Goal: Task Accomplishment & Management: Use online tool/utility

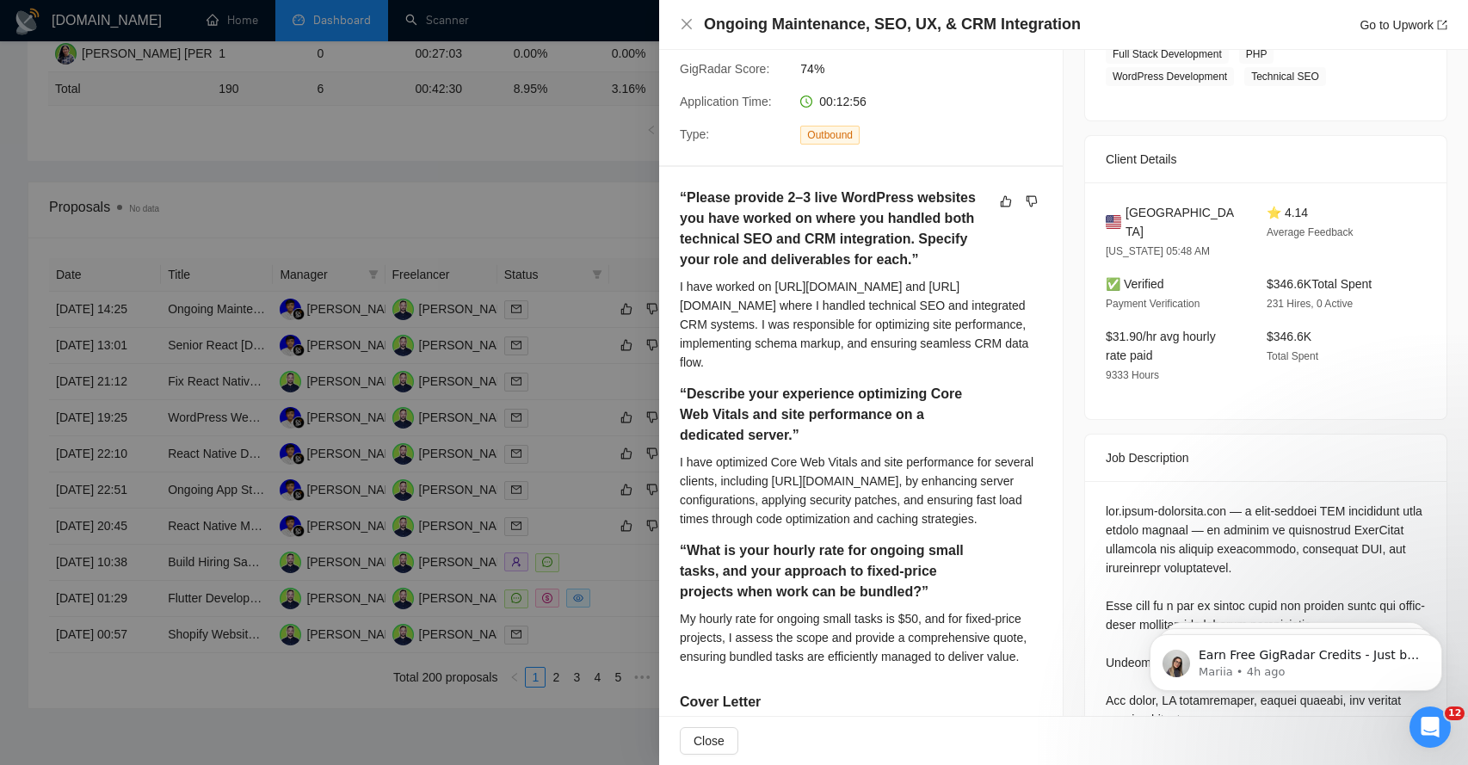
scroll to position [298, 0]
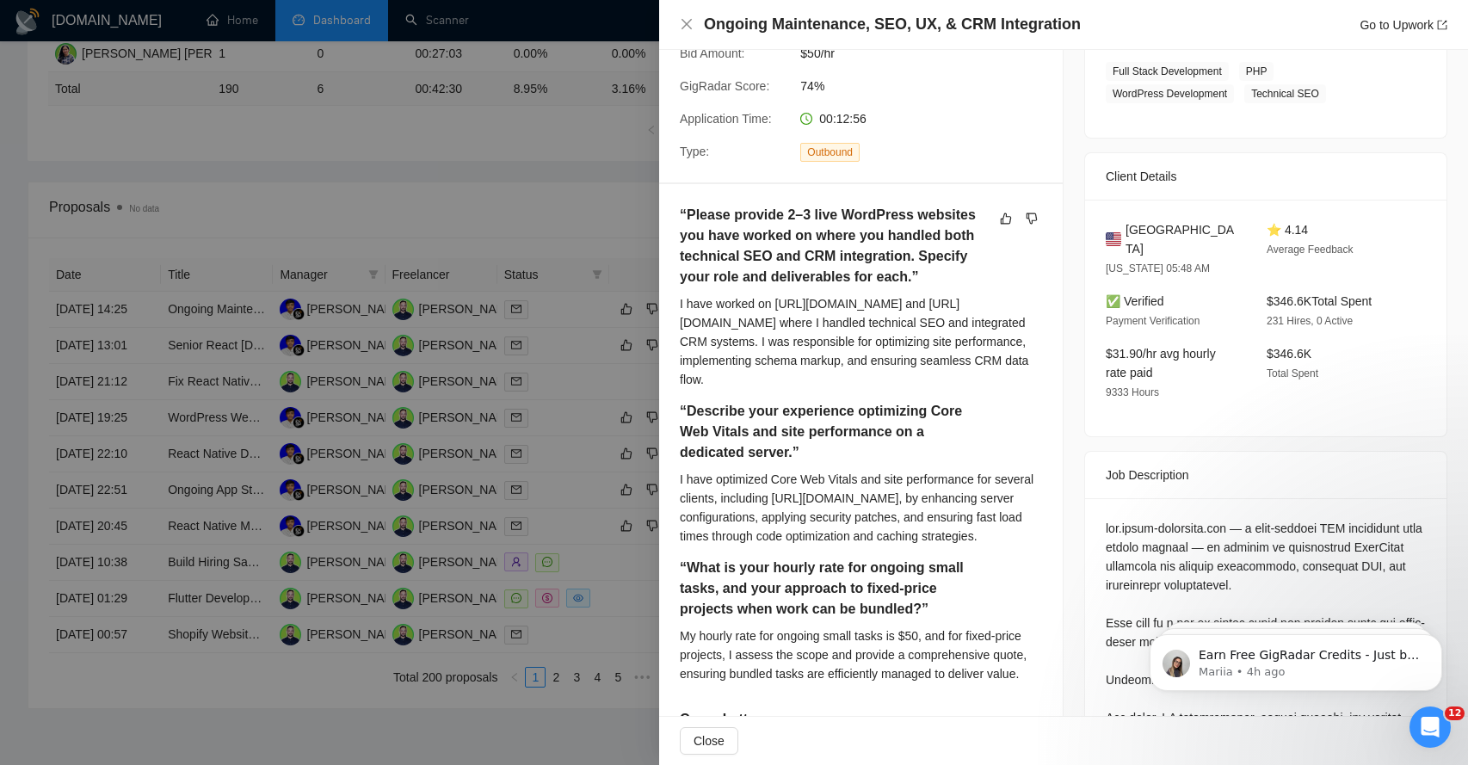
click at [748, 219] on h5 "“Please provide 2–3 live WordPress websites you have worked on where you handle…" at bounding box center [834, 246] width 308 height 83
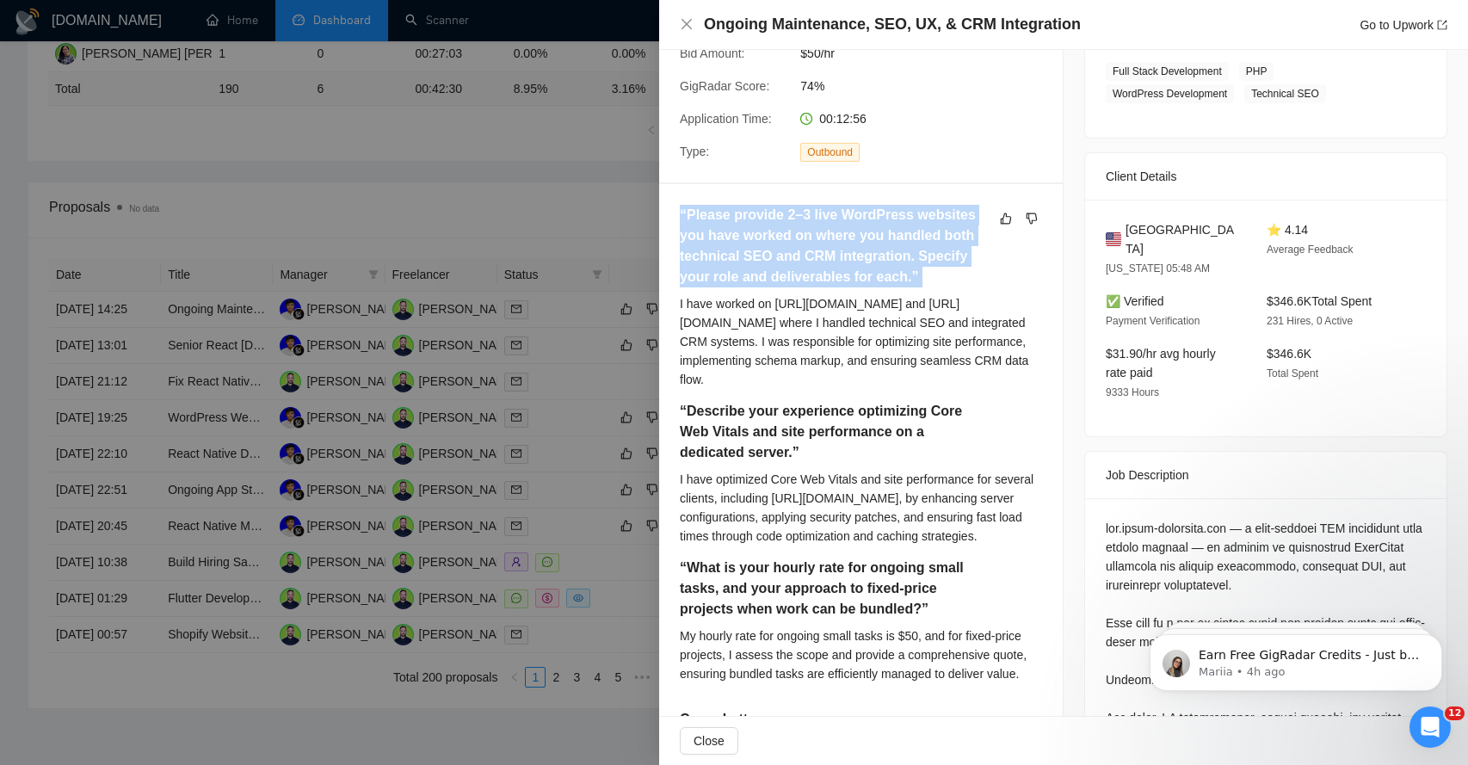
click at [748, 219] on h5 "“Please provide 2–3 live WordPress websites you have worked on where you handle…" at bounding box center [834, 246] width 308 height 83
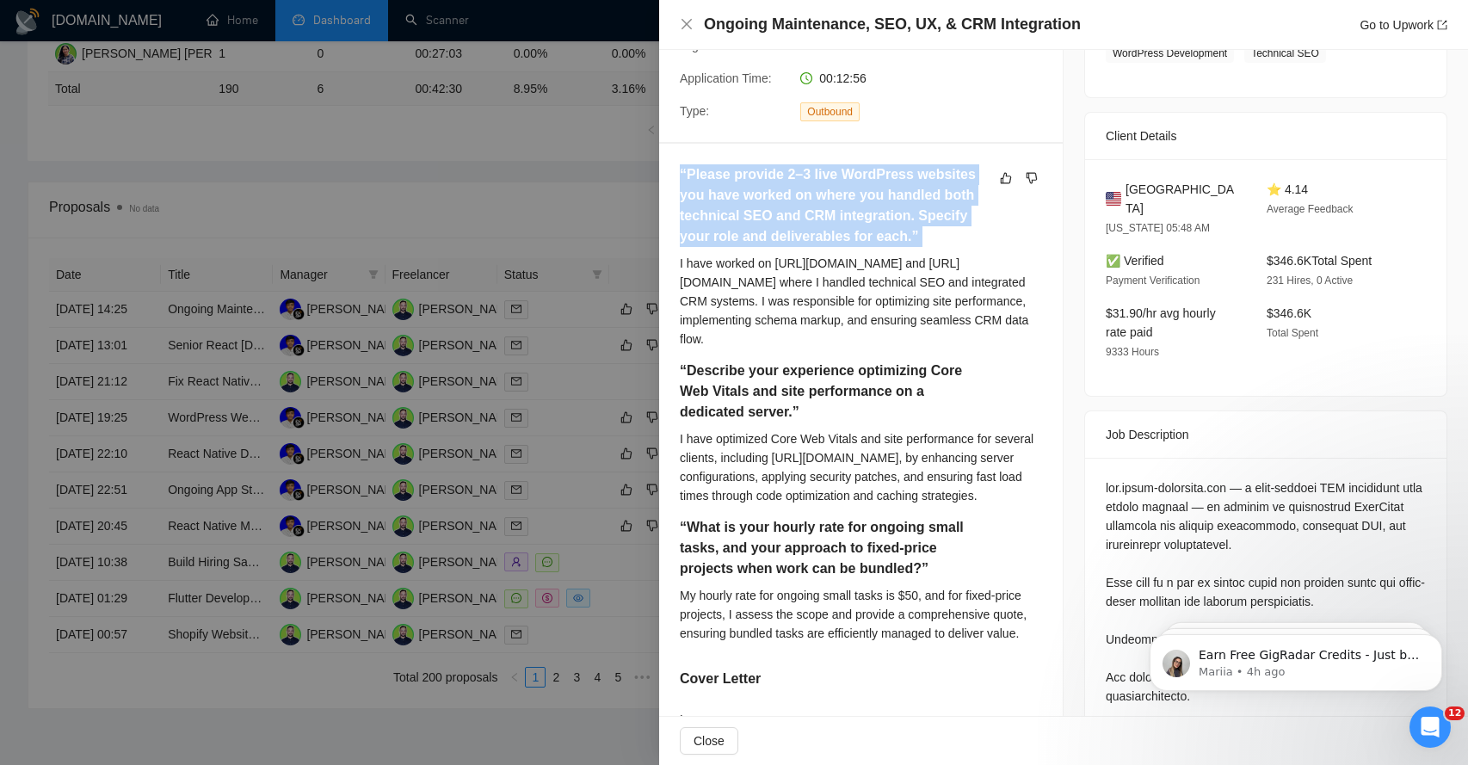
scroll to position [341, 0]
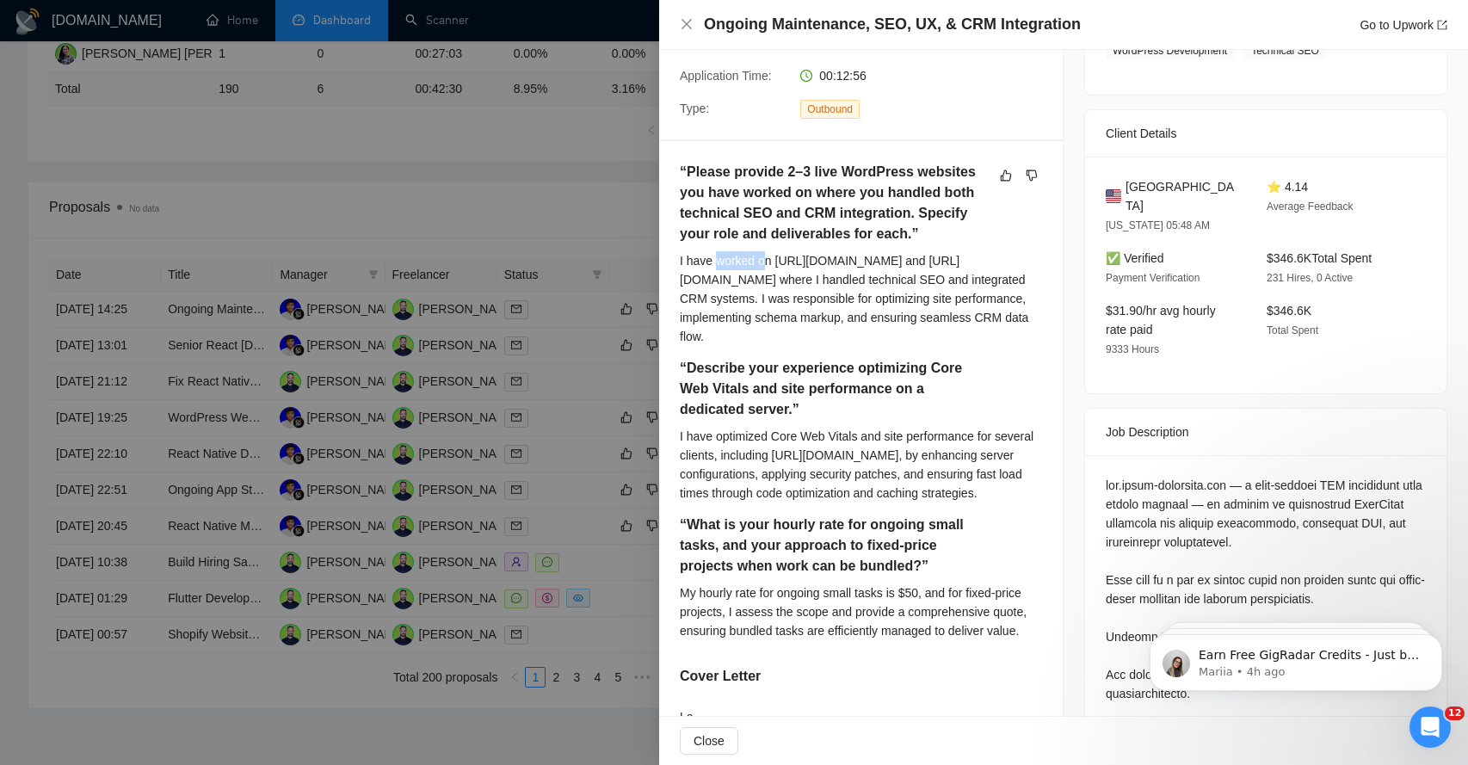
drag, startPoint x: 714, startPoint y: 262, endPoint x: 769, endPoint y: 261, distance: 55.1
click at [769, 261] on div "I have worked on [URL][DOMAIN_NAME] and [URL][DOMAIN_NAME] where I handled tech…" at bounding box center [861, 298] width 362 height 95
drag, startPoint x: 706, startPoint y: 282, endPoint x: 765, endPoint y: 287, distance: 58.7
click at [765, 287] on div "I have worked on [URL][DOMAIN_NAME] and [URL][DOMAIN_NAME] where I handled tech…" at bounding box center [861, 298] width 362 height 95
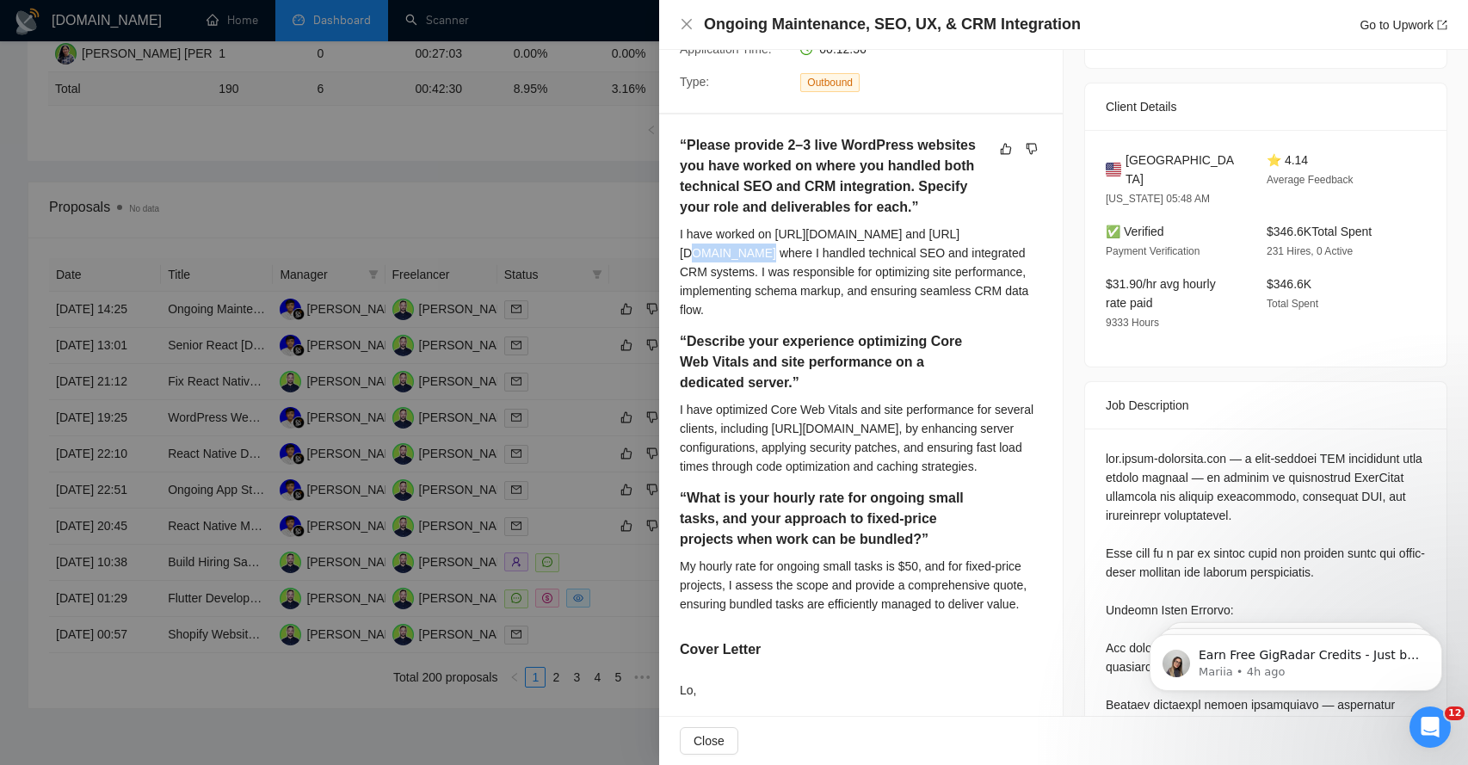
scroll to position [398, 0]
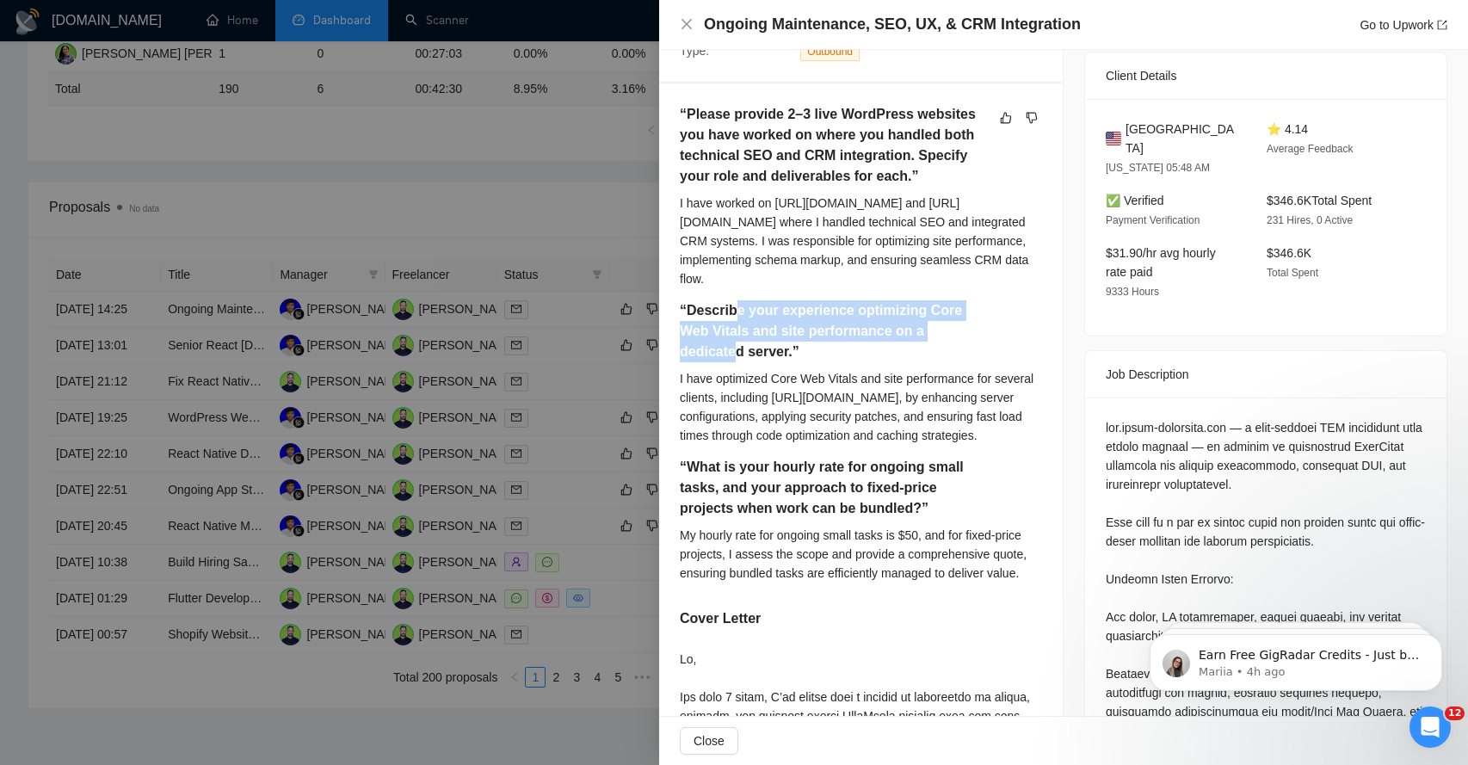
drag, startPoint x: 734, startPoint y: 315, endPoint x: 740, endPoint y: 361, distance: 46.8
click at [740, 361] on h5 "“Describe your experience optimizing Core Web Vitals and site performance on a …" at bounding box center [834, 331] width 308 height 62
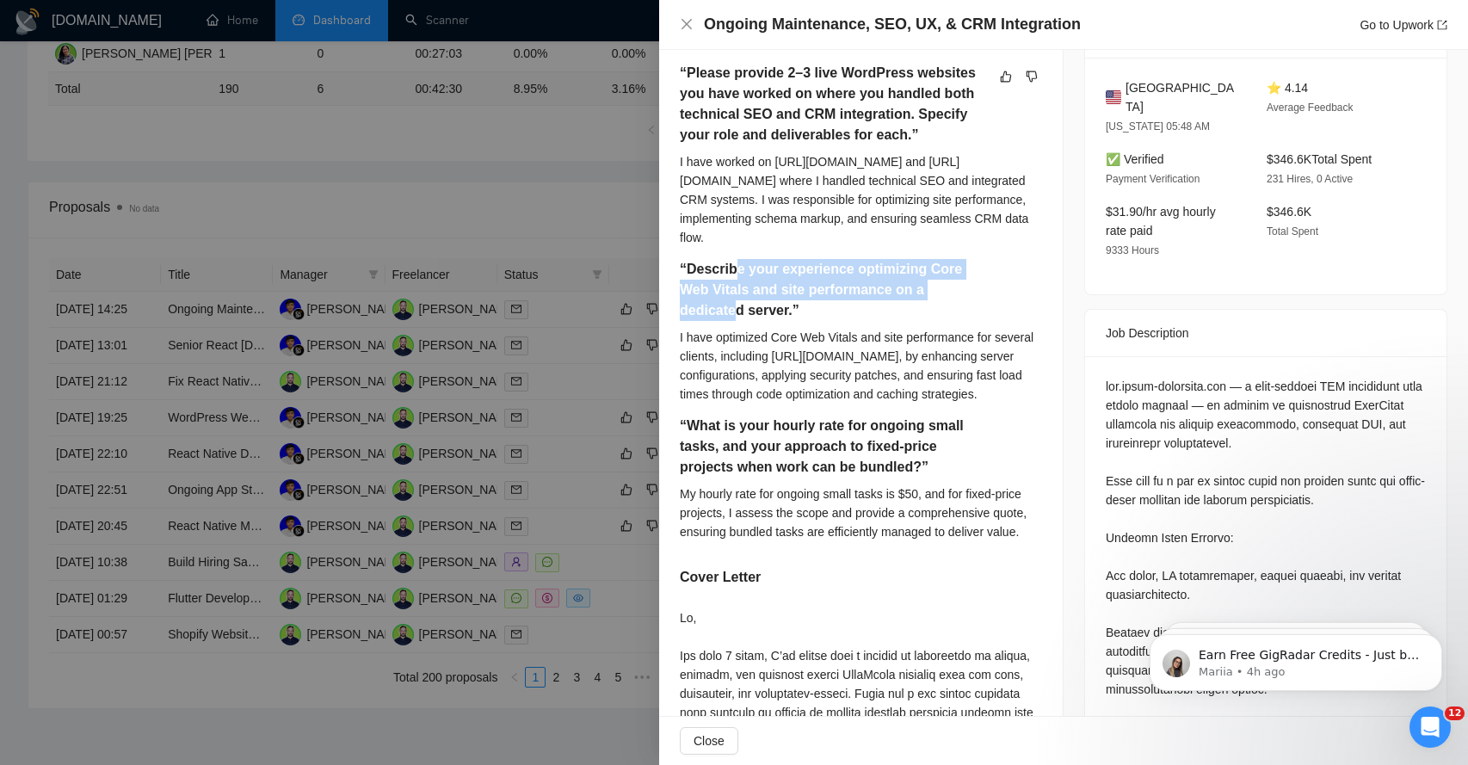
scroll to position [449, 0]
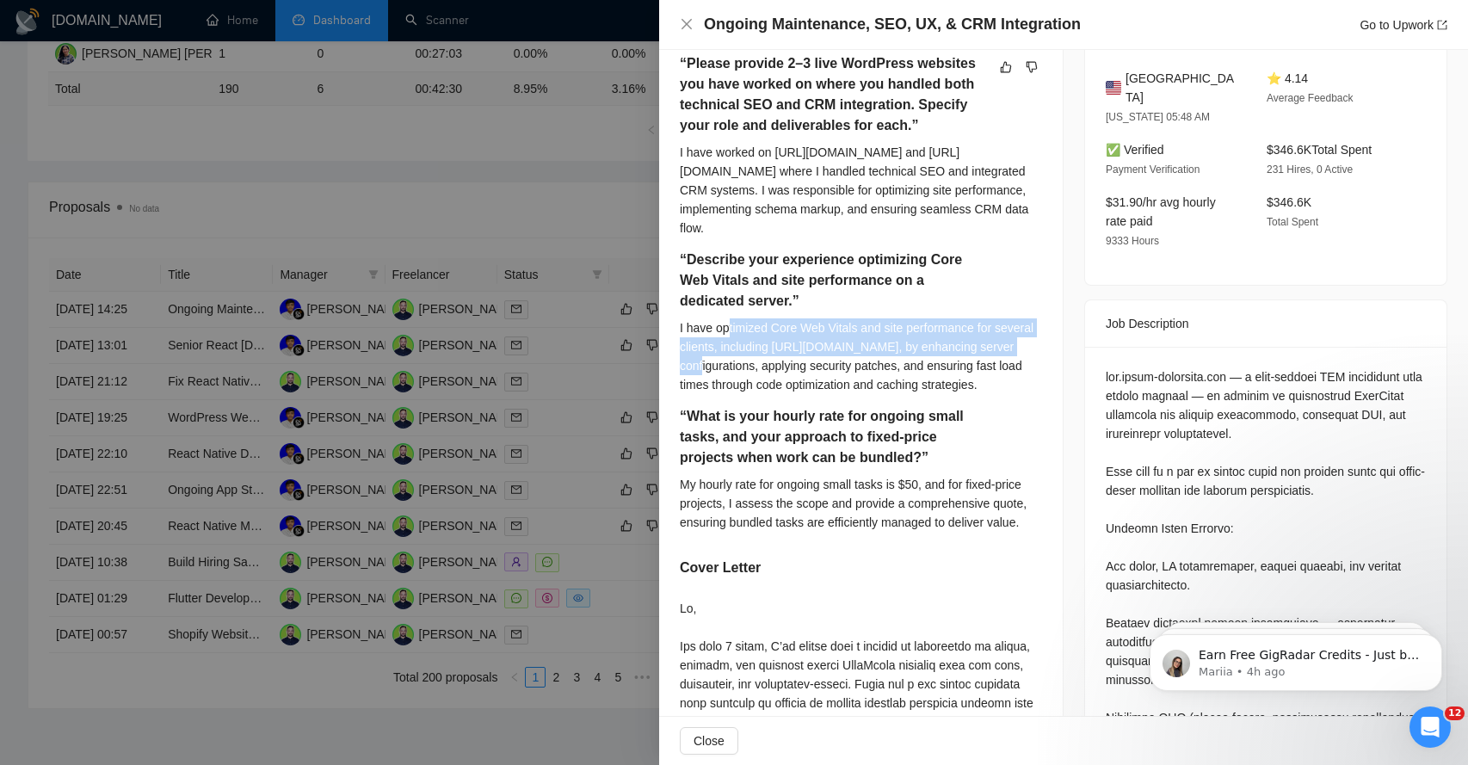
drag, startPoint x: 728, startPoint y: 330, endPoint x: 734, endPoint y: 374, distance: 44.3
click at [734, 374] on div "I have optimized Core Web Vitals and site performance for several clients, incl…" at bounding box center [861, 356] width 362 height 76
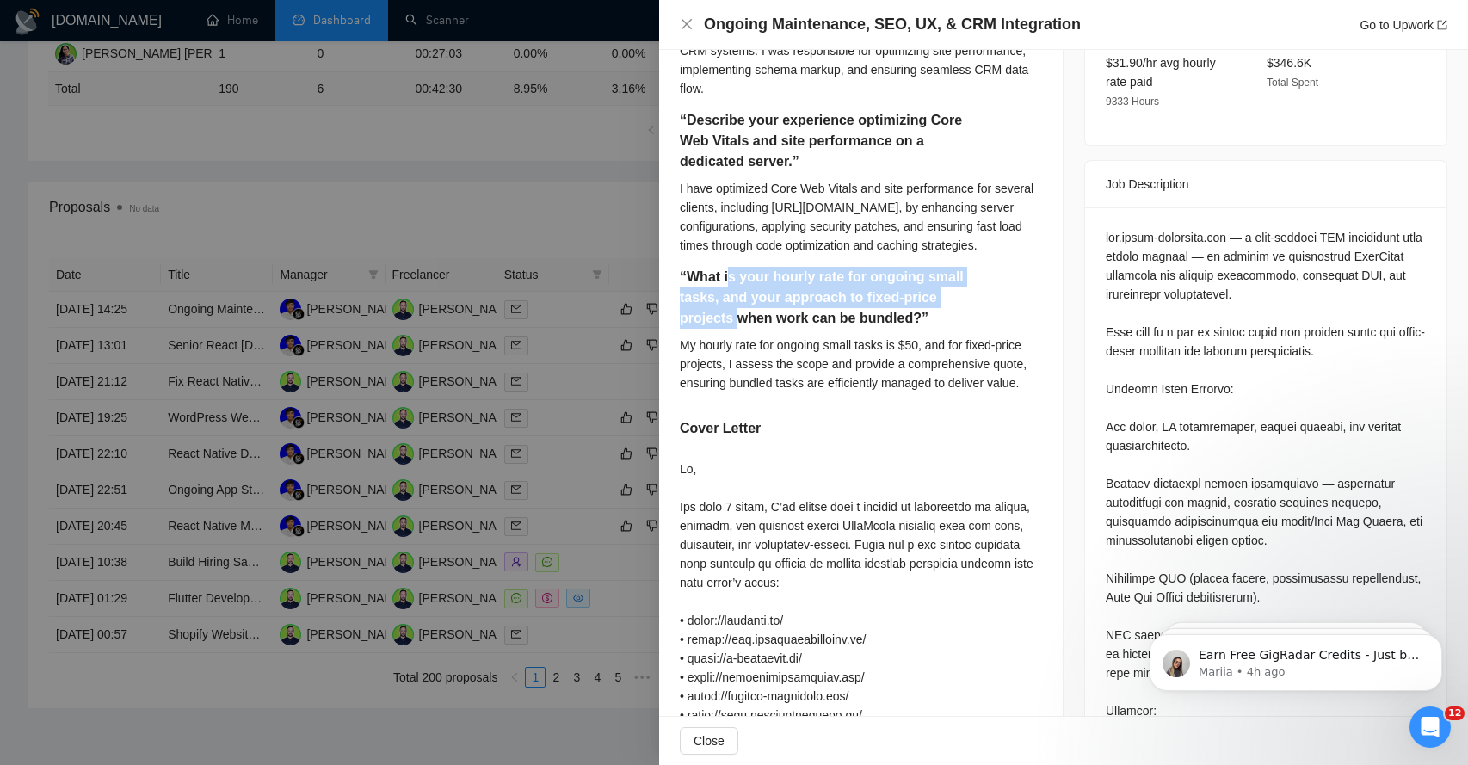
drag, startPoint x: 726, startPoint y: 294, endPoint x: 738, endPoint y: 336, distance: 43.8
click at [737, 329] on h5 "“What is your hourly rate for ongoing small tasks, and your approach to fixed-p…" at bounding box center [834, 298] width 308 height 62
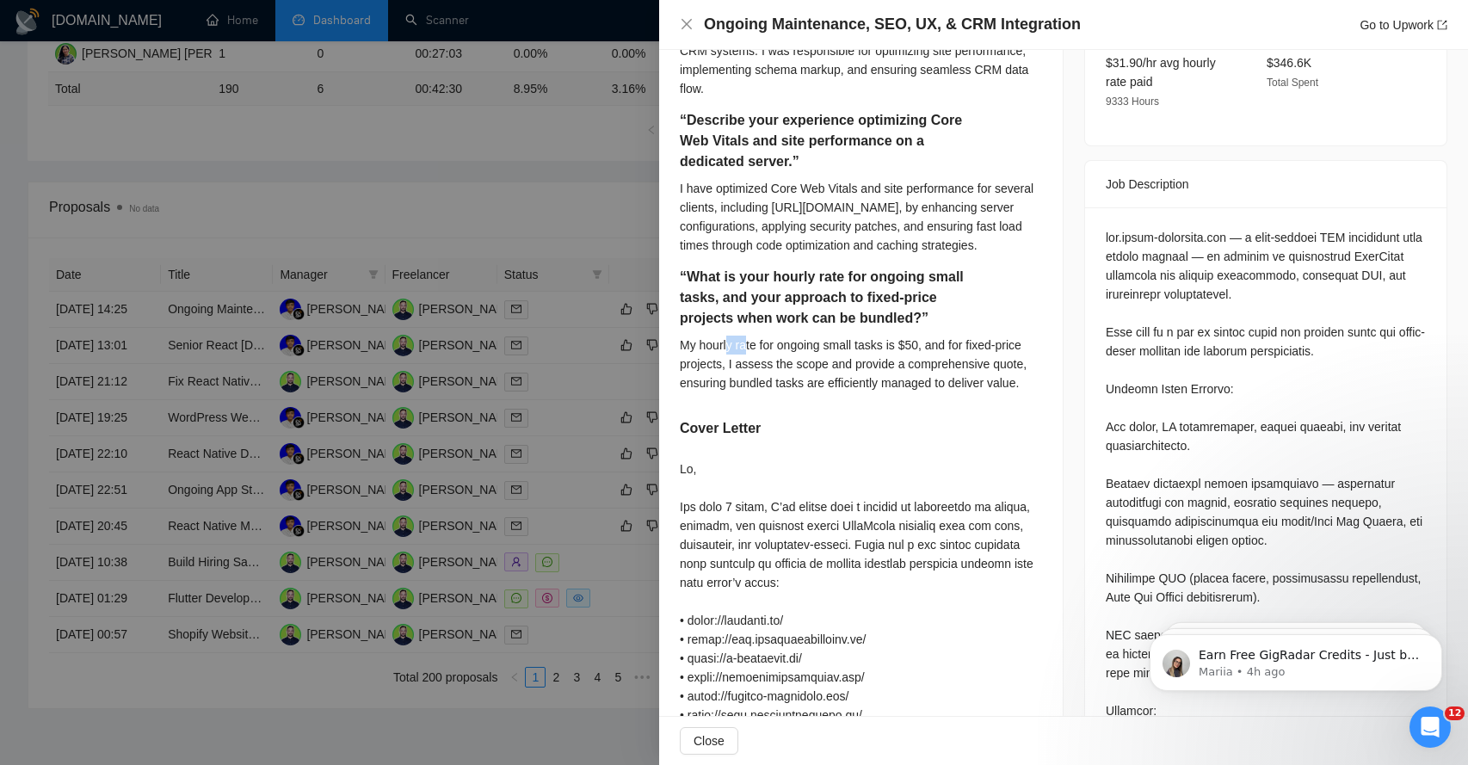
drag, startPoint x: 727, startPoint y: 366, endPoint x: 750, endPoint y: 366, distance: 23.2
click at [750, 366] on div "My hourly rate for ongoing small tasks is $50, and for fixed-price projects, I …" at bounding box center [861, 364] width 362 height 57
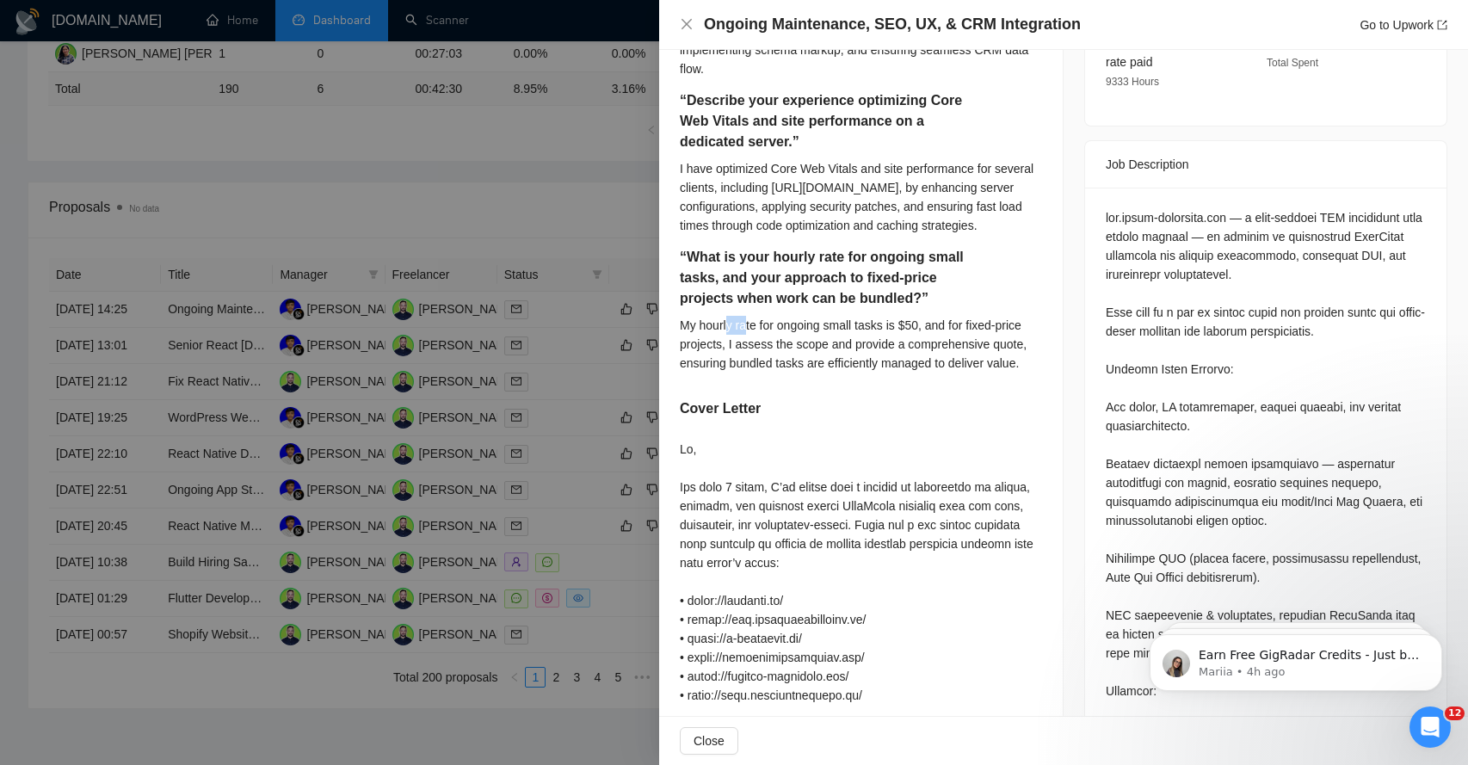
scroll to position [611, 0]
drag, startPoint x: 703, startPoint y: 362, endPoint x: 730, endPoint y: 362, distance: 26.7
click at [730, 362] on div "My hourly rate for ongoing small tasks is $50, and for fixed-price projects, I …" at bounding box center [861, 341] width 362 height 57
drag, startPoint x: 752, startPoint y: 364, endPoint x: 772, endPoint y: 363, distance: 19.8
click at [772, 363] on div "My hourly rate for ongoing small tasks is $50, and for fixed-price projects, I …" at bounding box center [861, 341] width 362 height 57
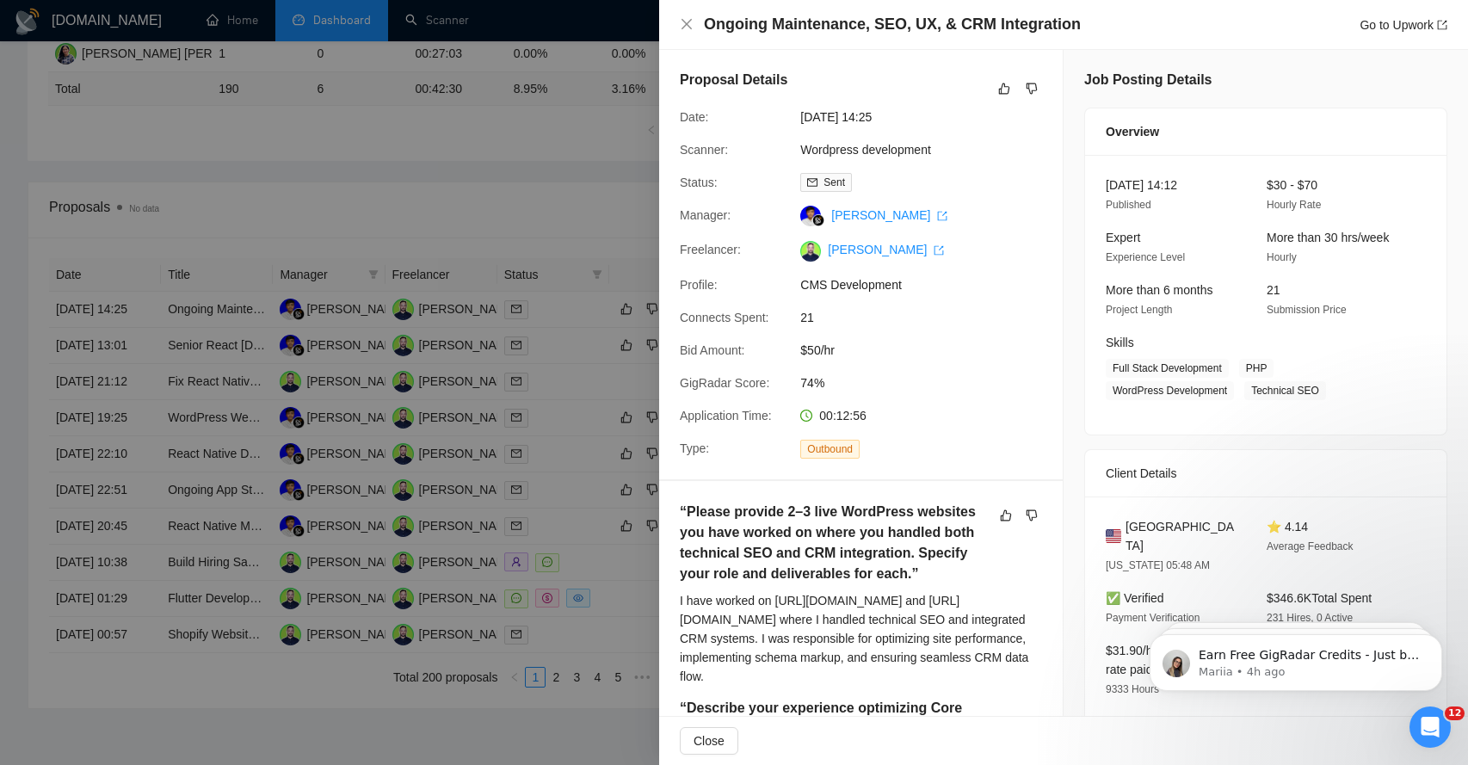
scroll to position [0, 0]
click at [683, 27] on icon "close" at bounding box center [687, 24] width 14 height 14
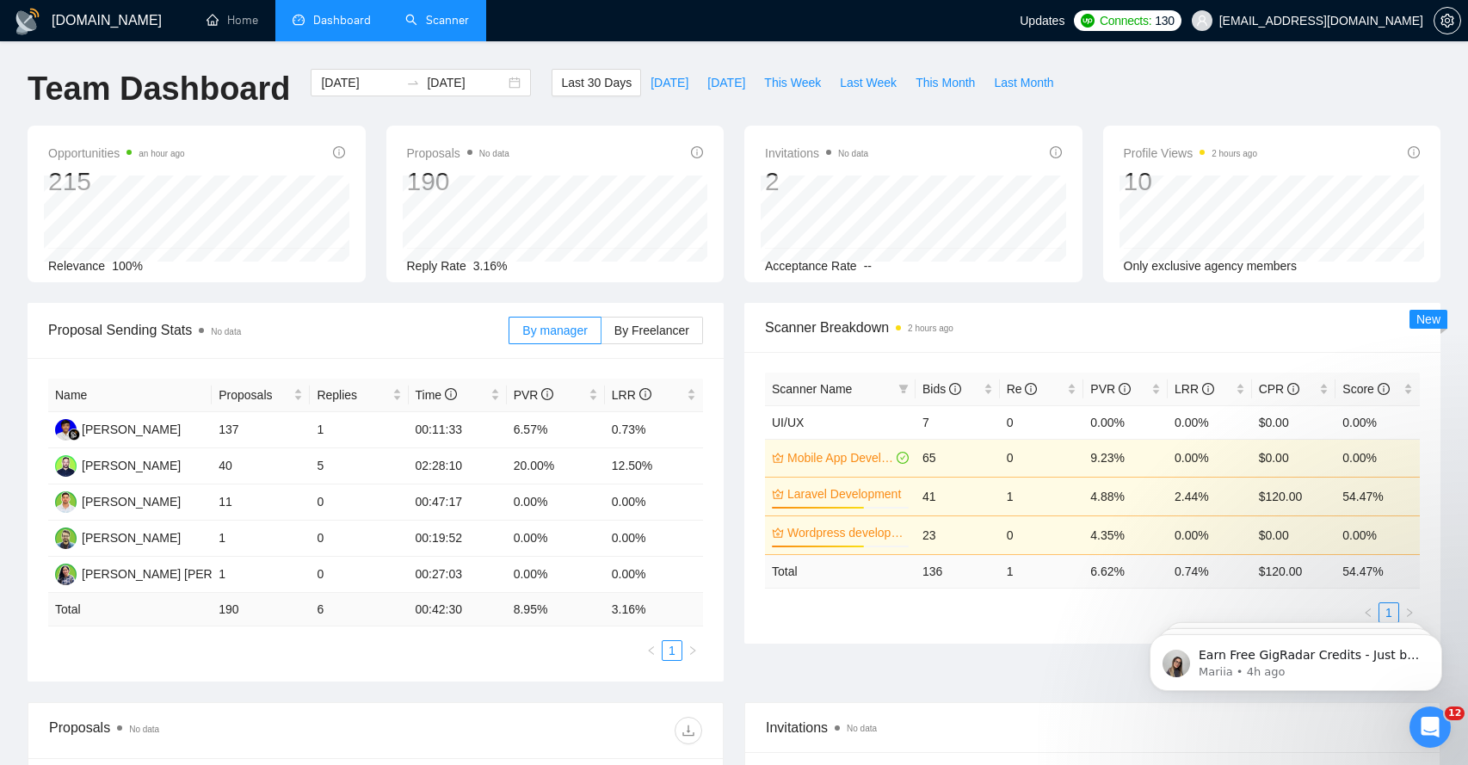
click at [453, 22] on link "Scanner" at bounding box center [437, 20] width 64 height 15
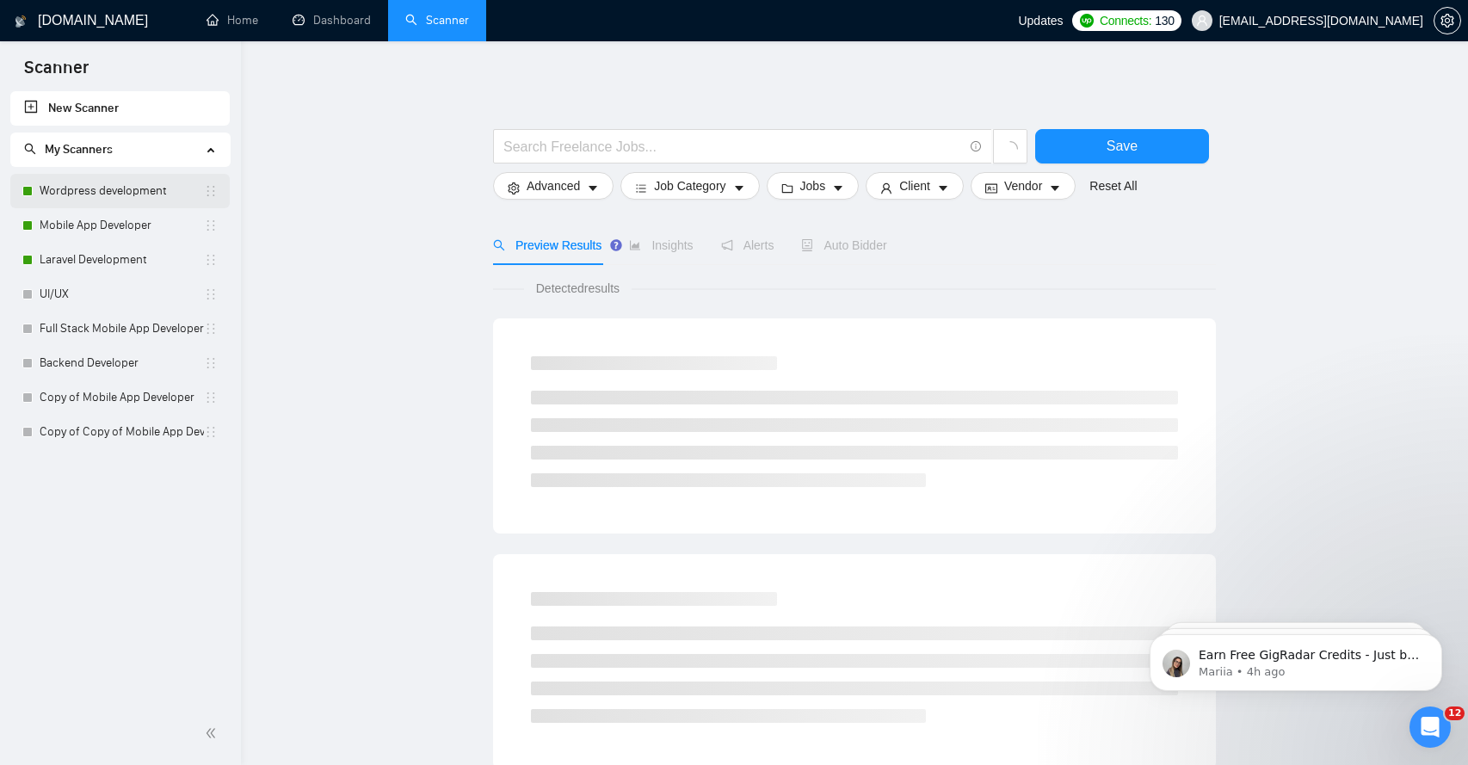
click at [154, 197] on link "Wordpress development" at bounding box center [122, 191] width 164 height 34
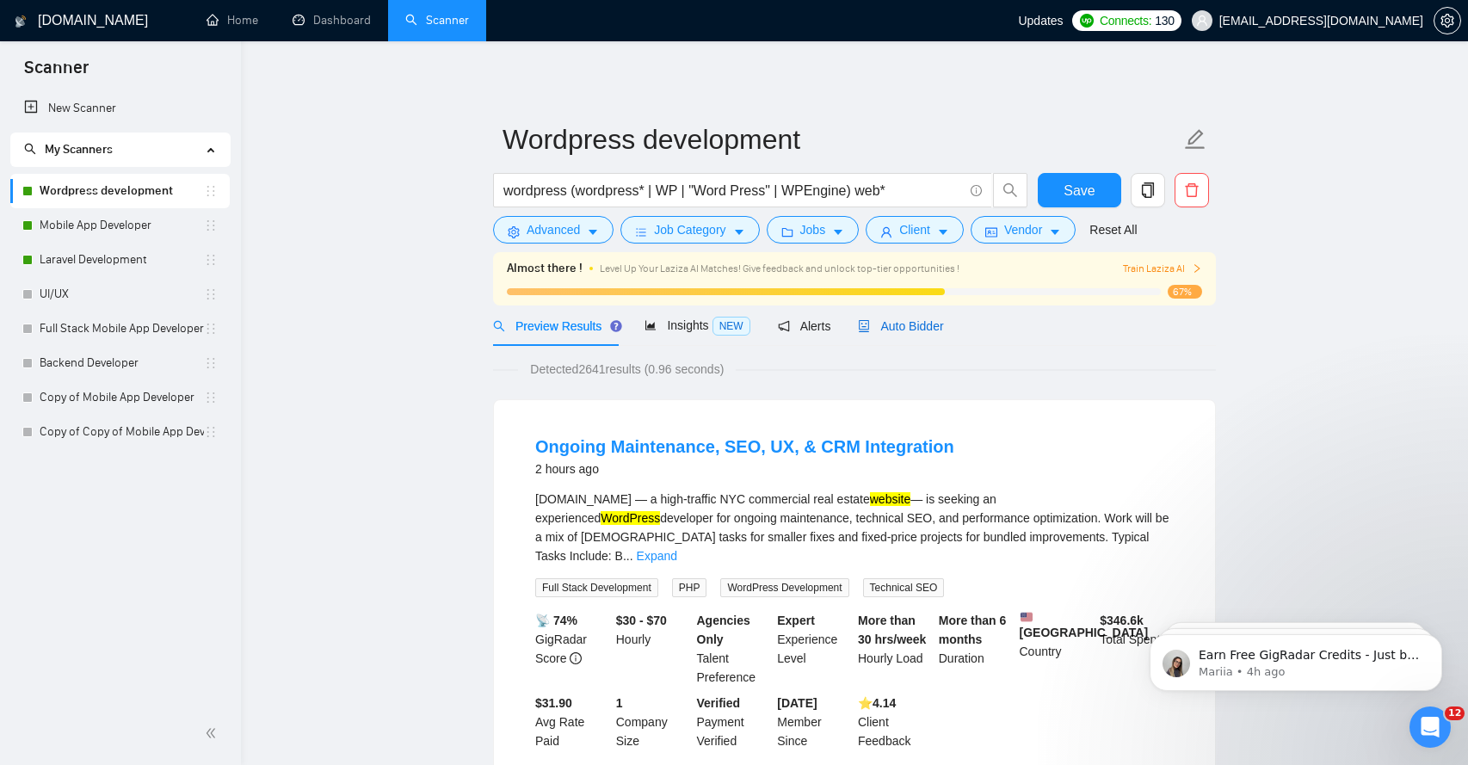
click at [913, 327] on span "Auto Bidder" at bounding box center [900, 326] width 85 height 14
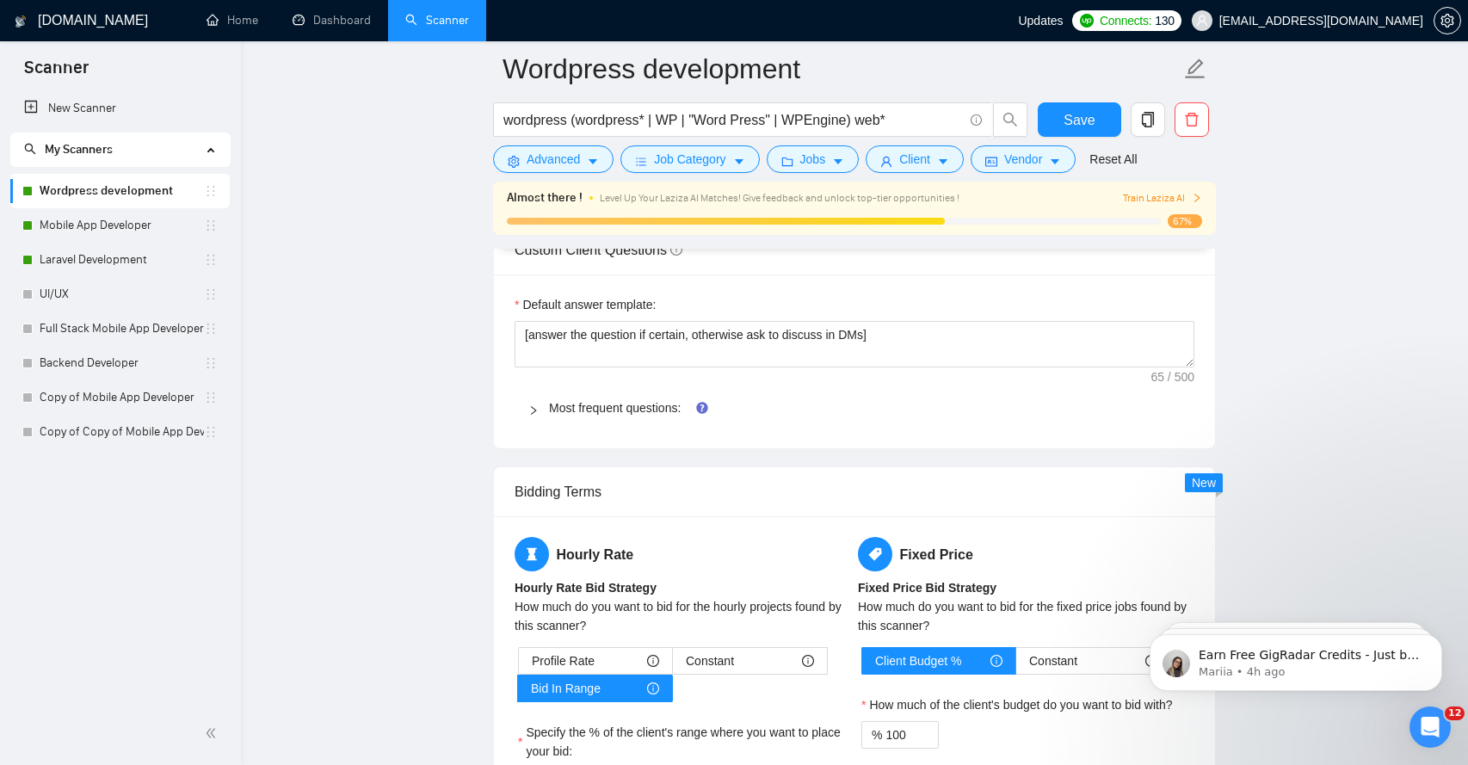
scroll to position [2761, 0]
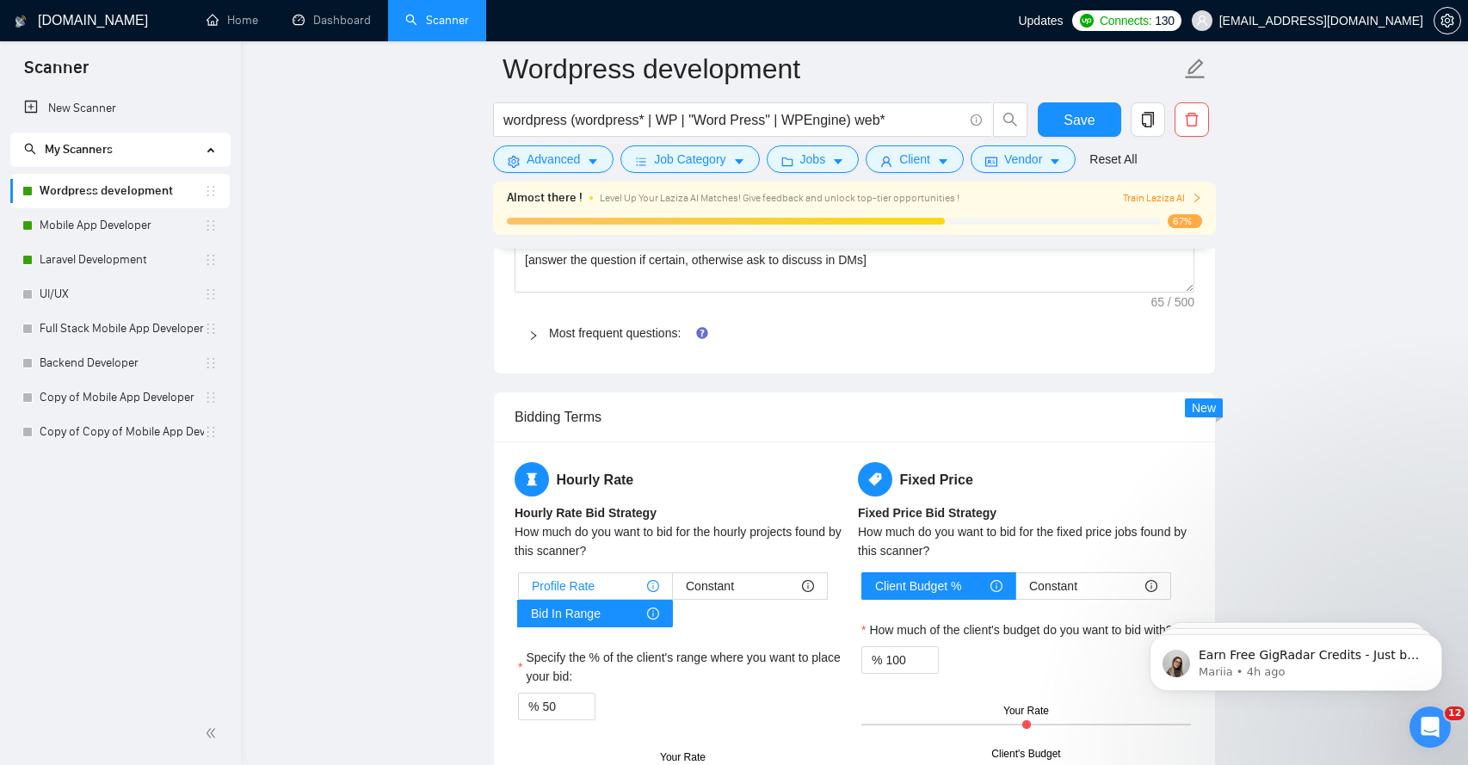
click at [563, 587] on span "Profile Rate" at bounding box center [563, 586] width 63 height 26
click at [519, 590] on input "Profile Rate" at bounding box center [519, 590] width 0 height 0
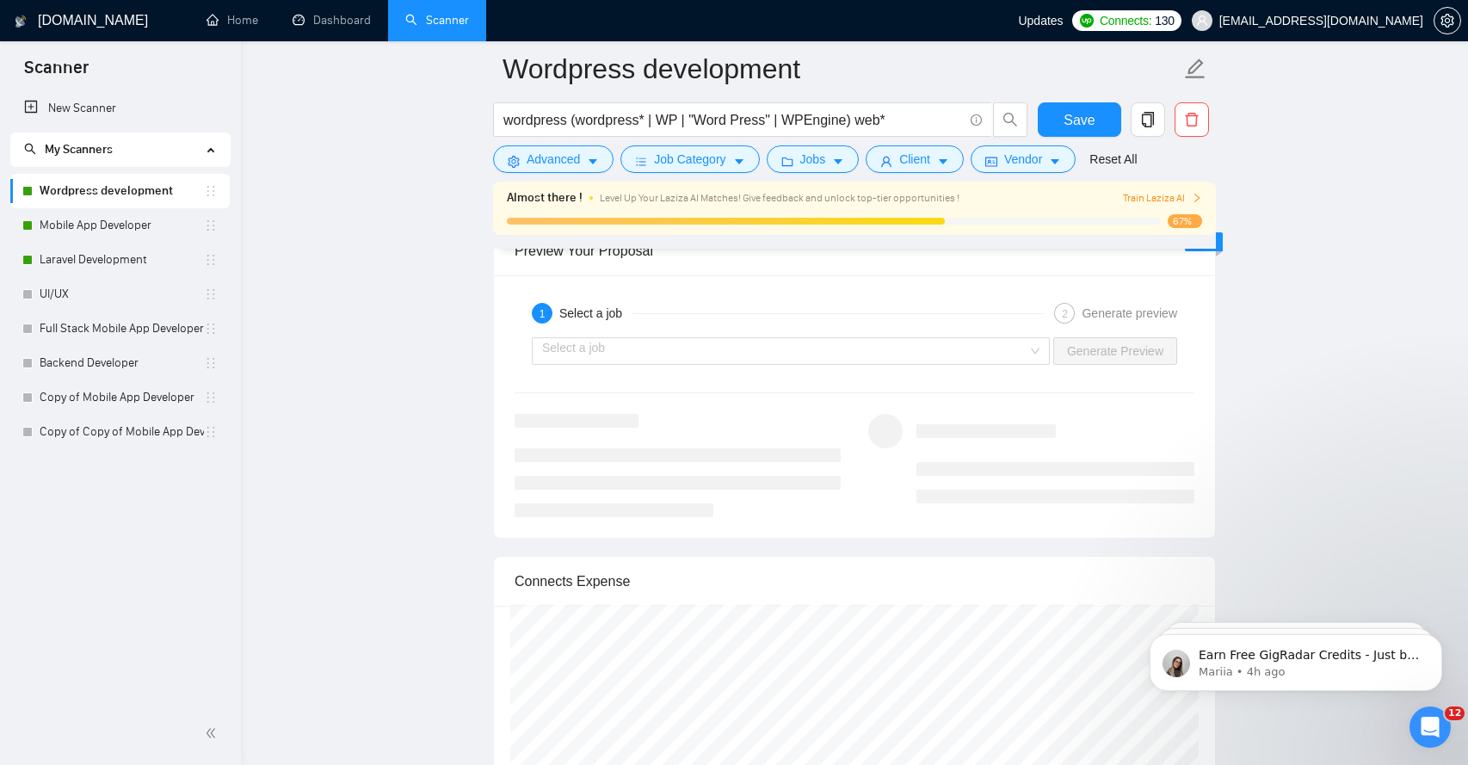
scroll to position [3488, 0]
click at [1093, 121] on span "Save" at bounding box center [1078, 120] width 31 height 22
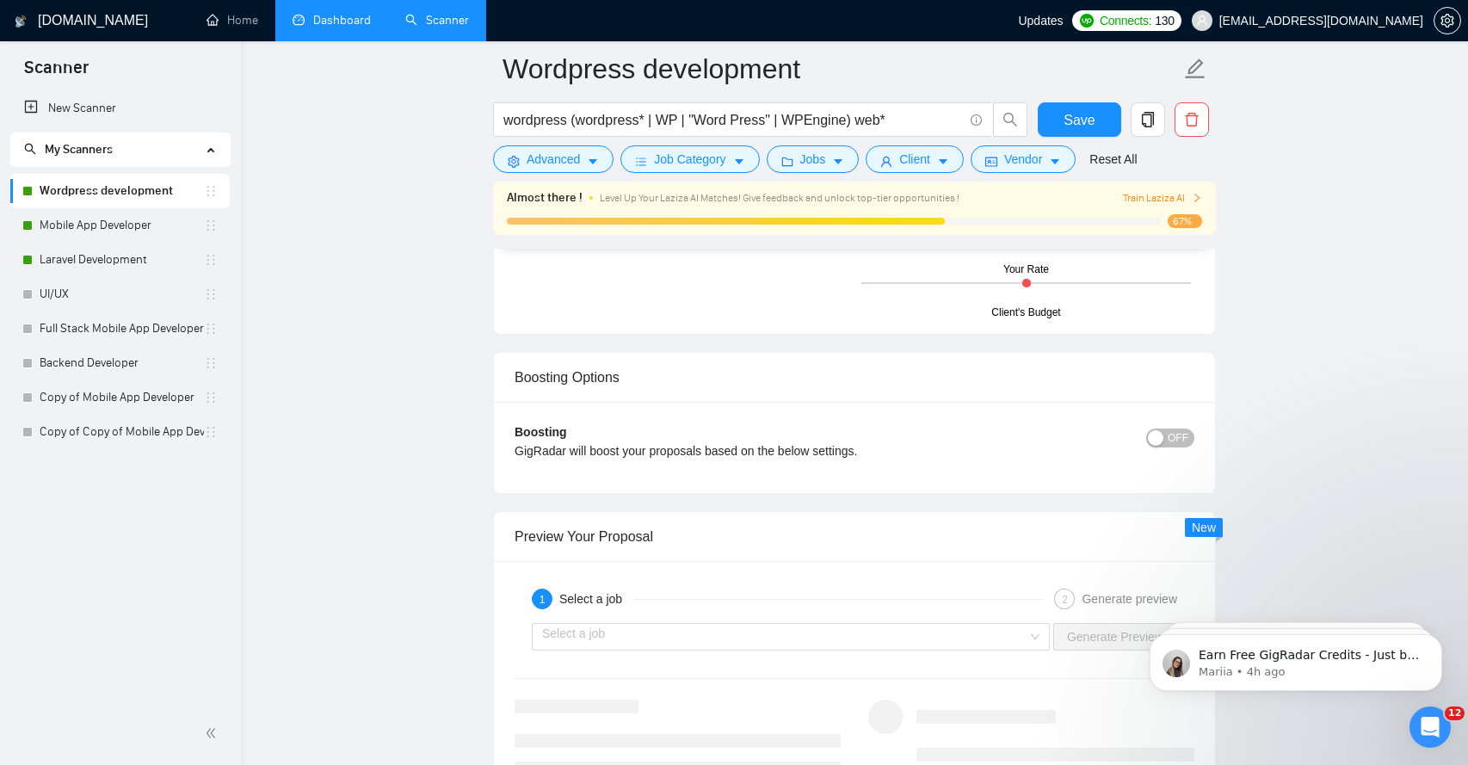
click at [322, 20] on link "Dashboard" at bounding box center [331, 20] width 78 height 15
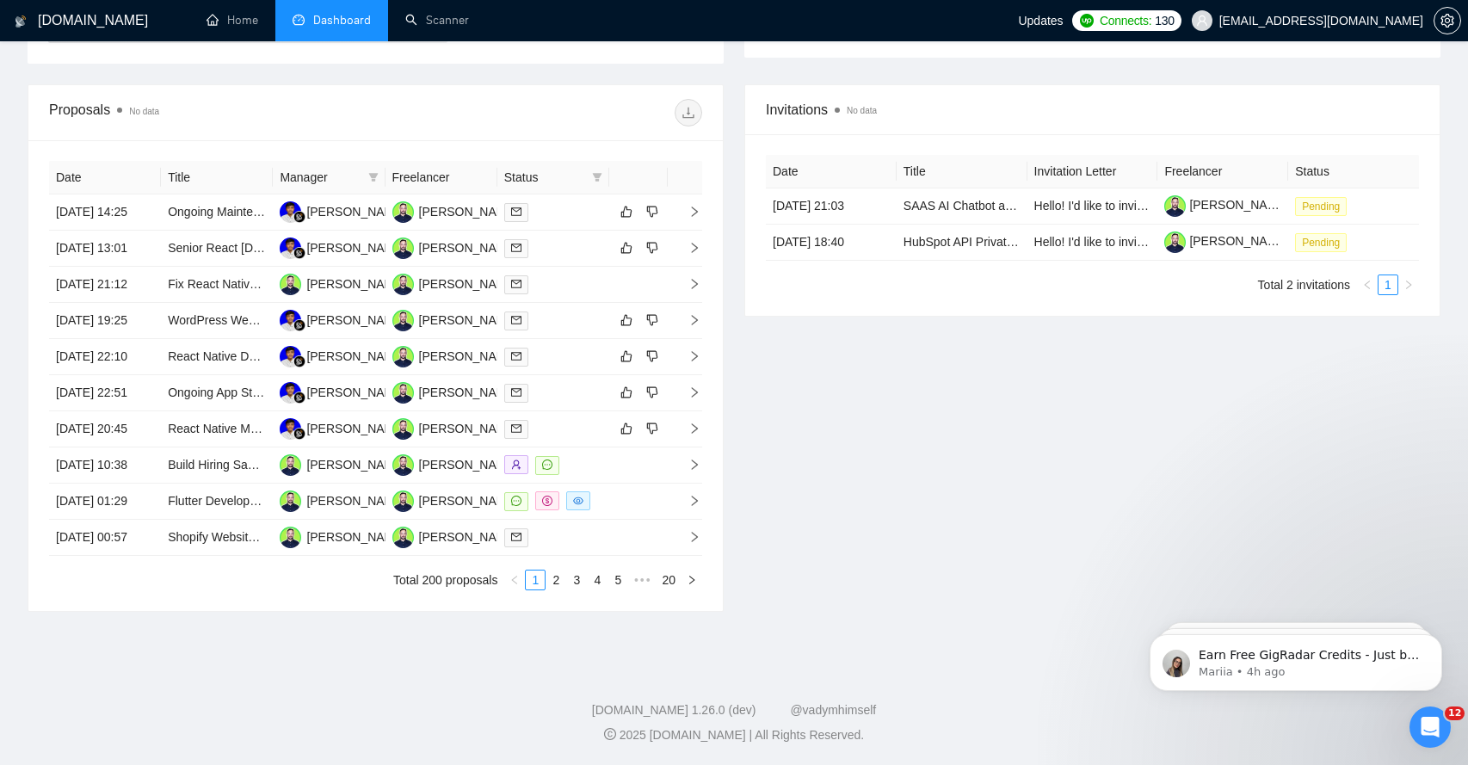
scroll to position [284, 0]
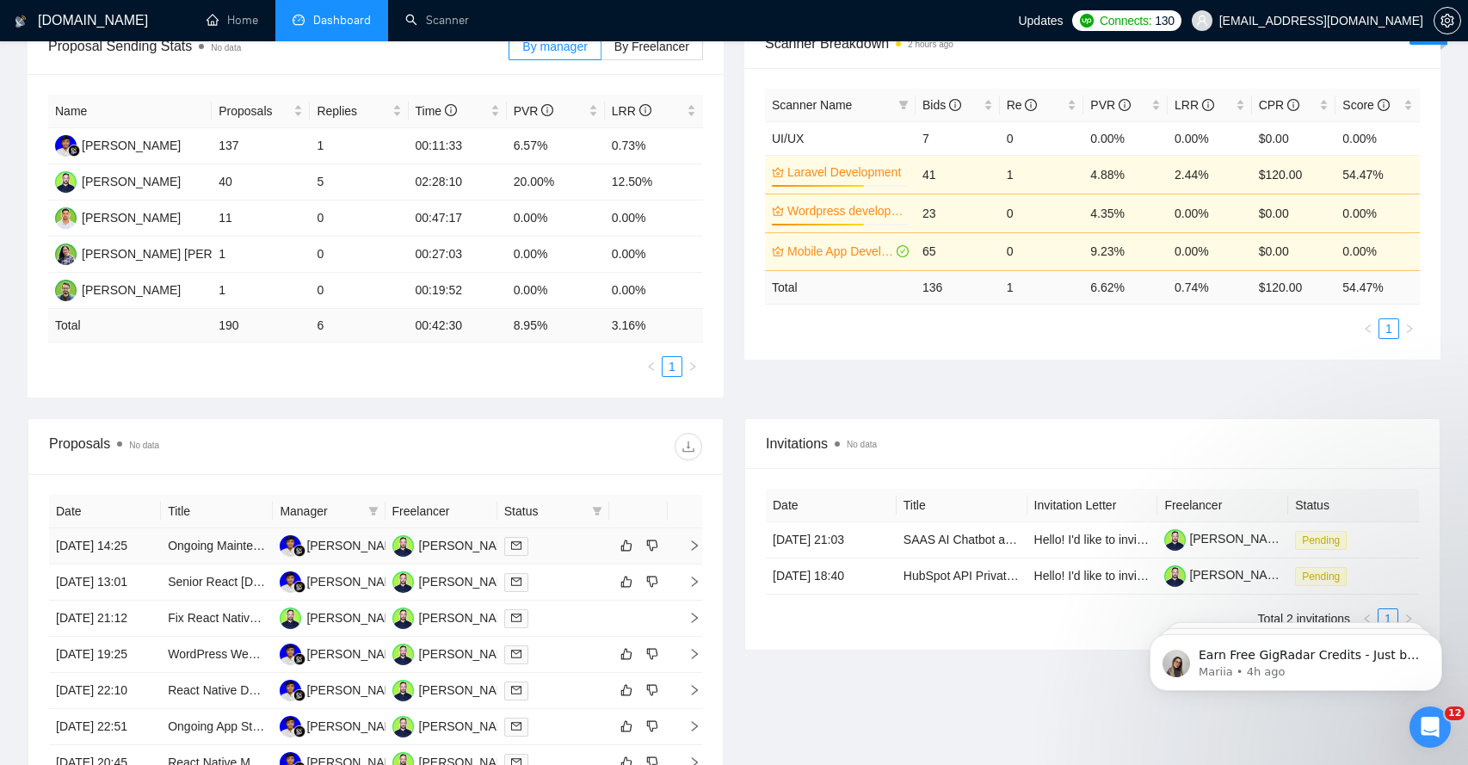
click at [693, 551] on icon "right" at bounding box center [694, 545] width 12 height 12
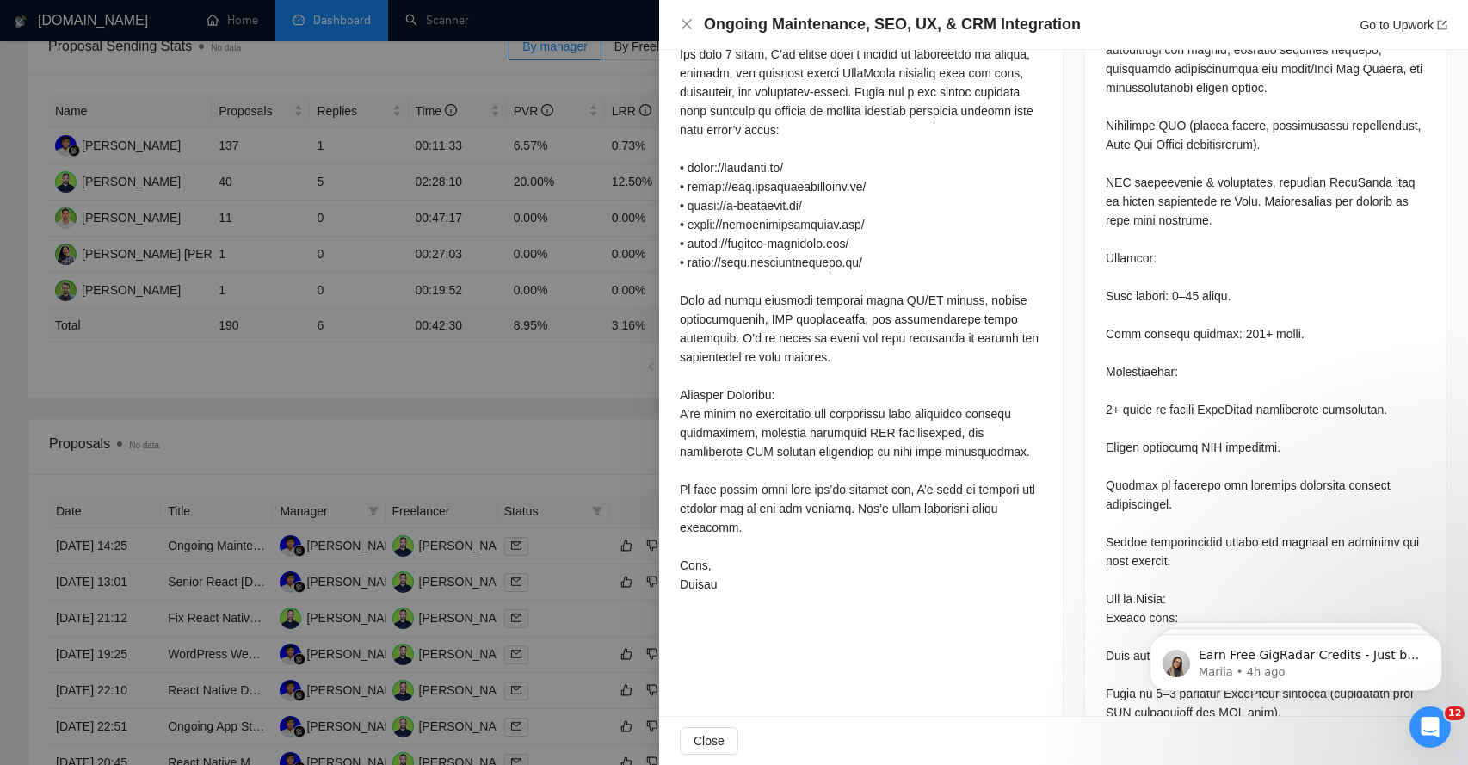
scroll to position [1044, 0]
click at [718, 731] on span "Close" at bounding box center [708, 740] width 31 height 19
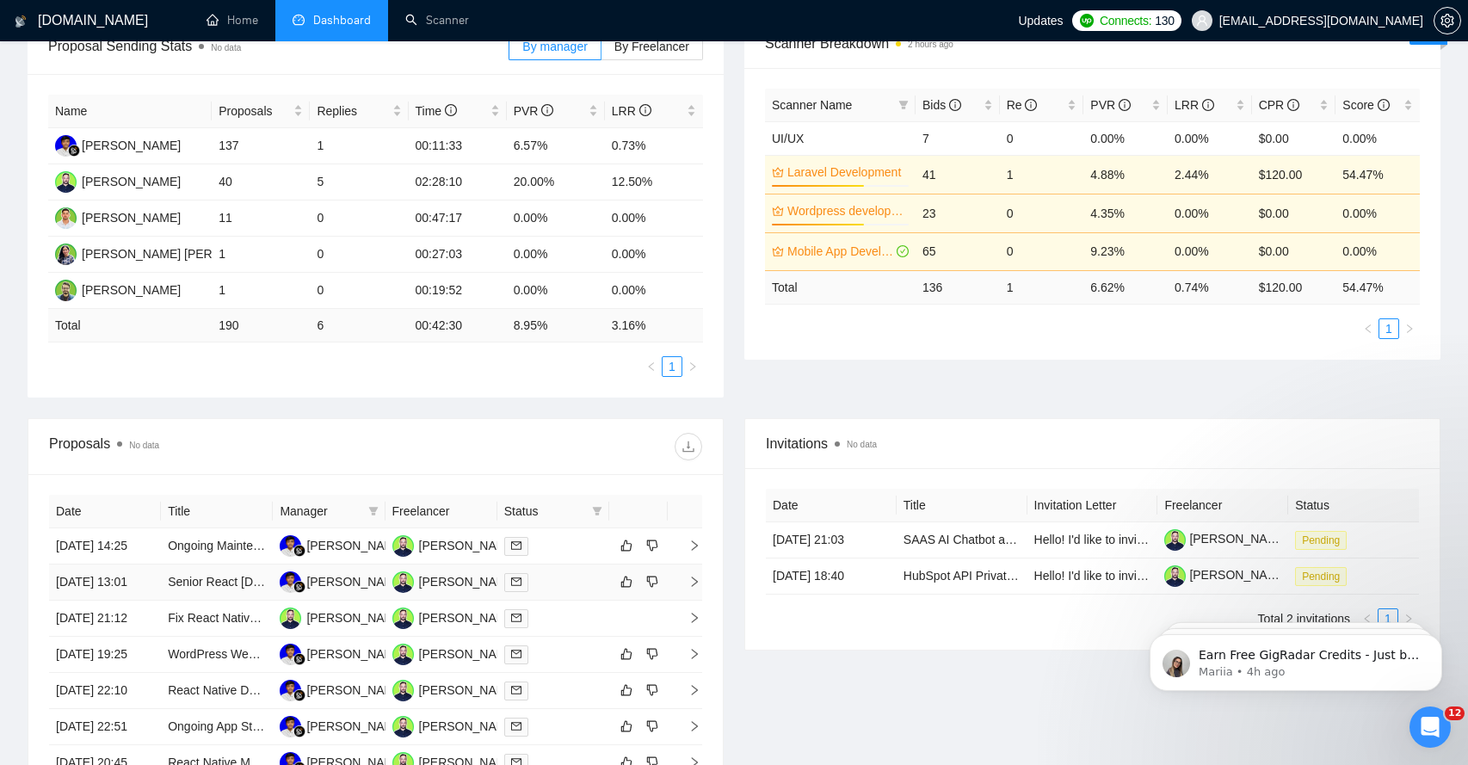
click at [690, 588] on icon "right" at bounding box center [694, 582] width 12 height 12
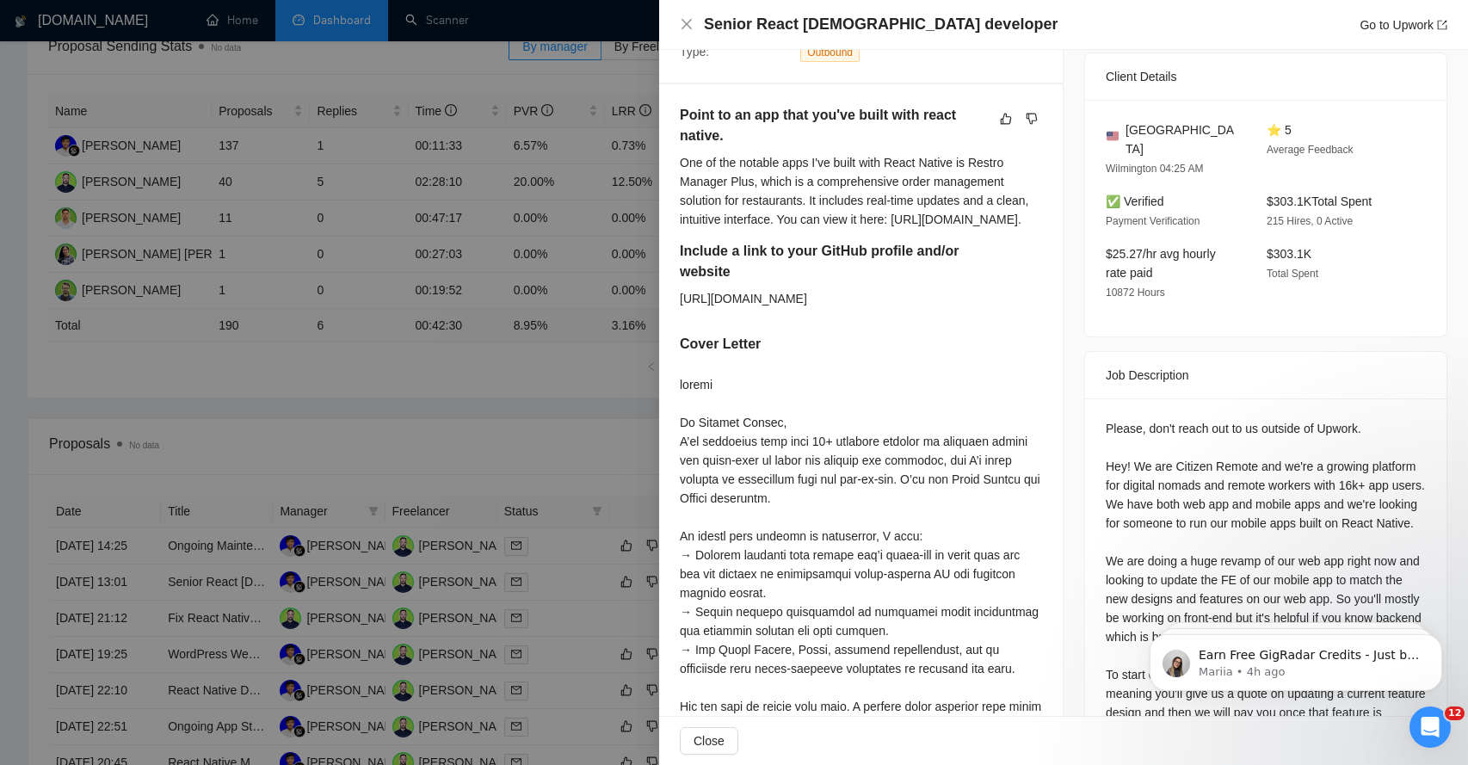
scroll to position [304, 0]
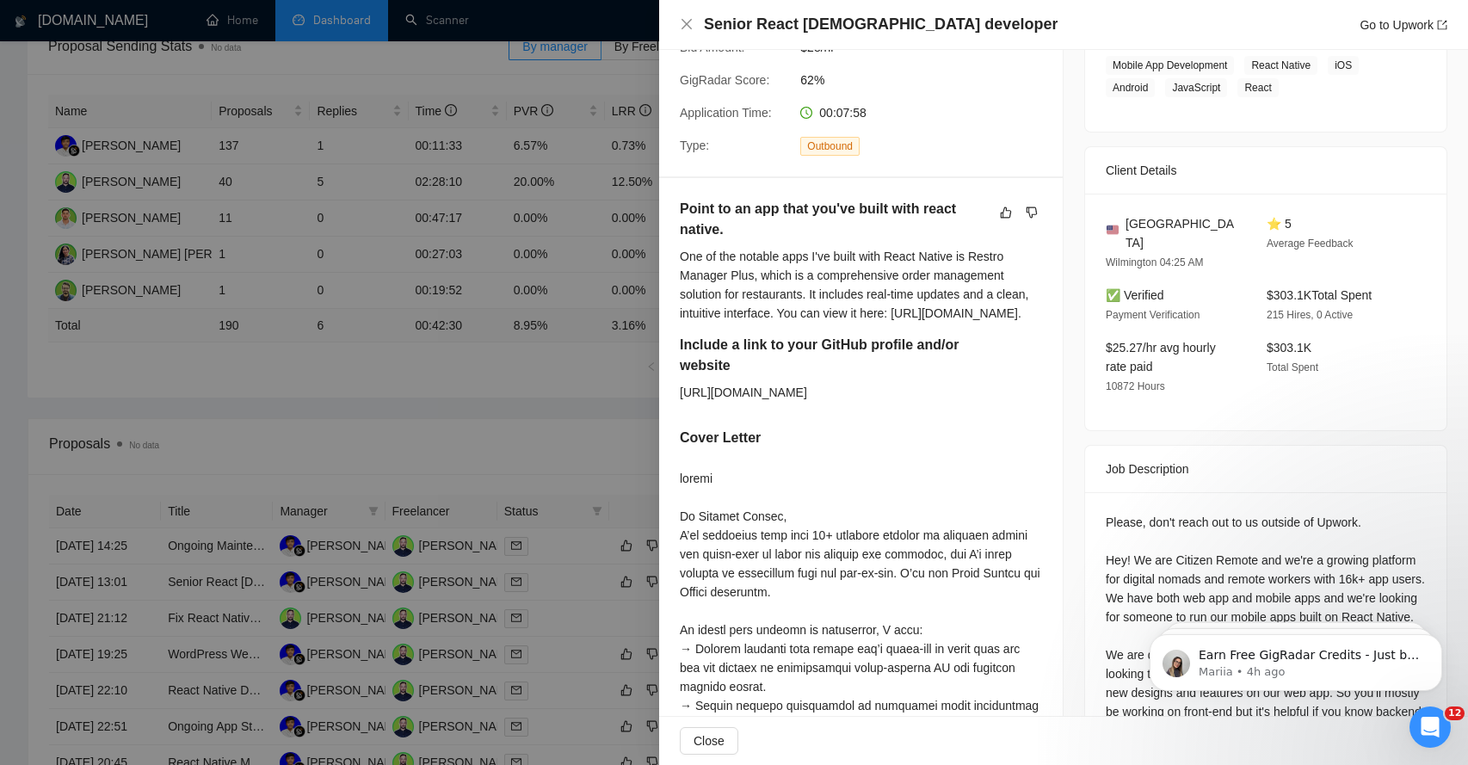
click at [791, 207] on h5 "Point to an app that you've built with react native." at bounding box center [834, 219] width 308 height 41
click at [726, 252] on div "One of the notable apps I've built with React Native is Restro Manager Plus, wh…" at bounding box center [861, 285] width 362 height 76
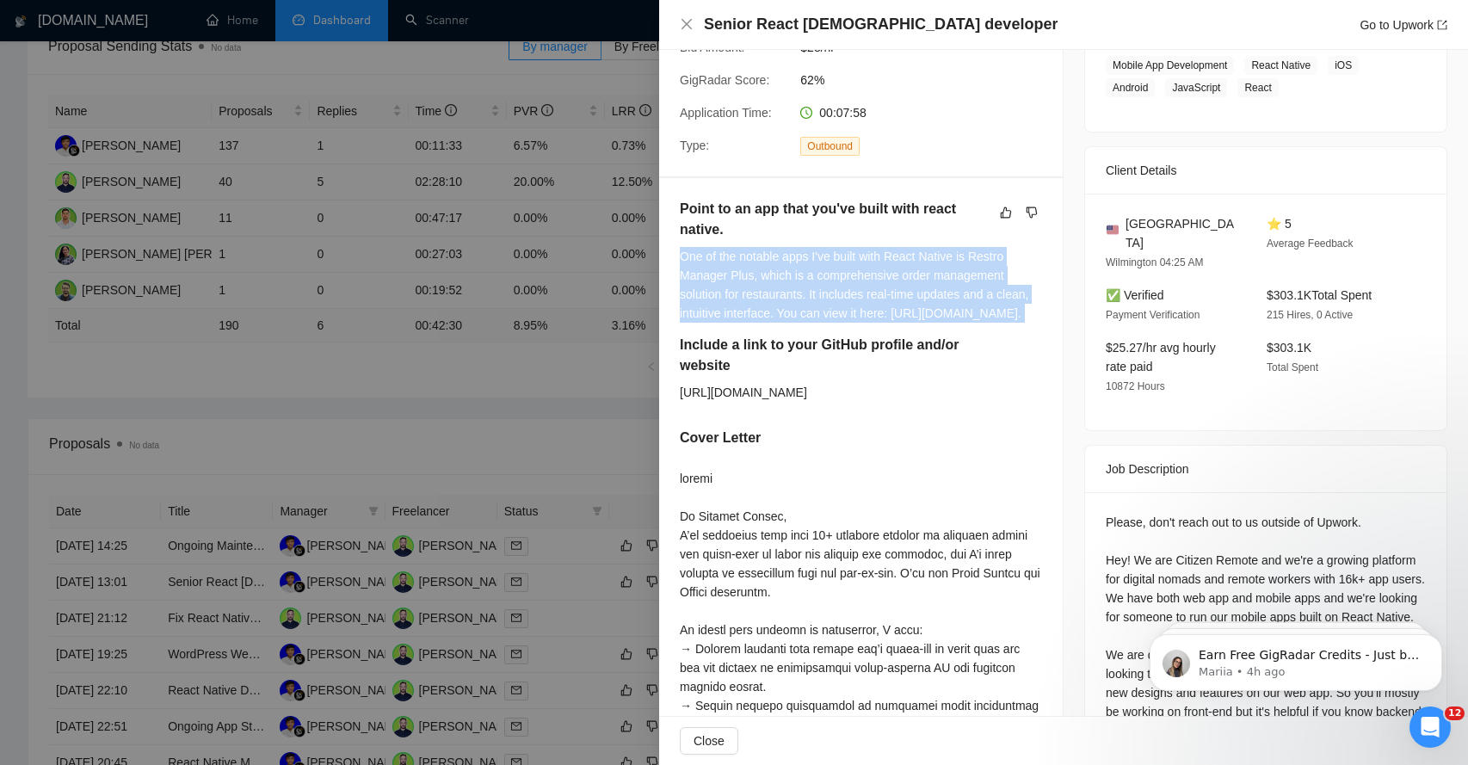
click at [726, 252] on div "One of the notable apps I've built with React Native is Restro Manager Plus, wh…" at bounding box center [861, 285] width 362 height 76
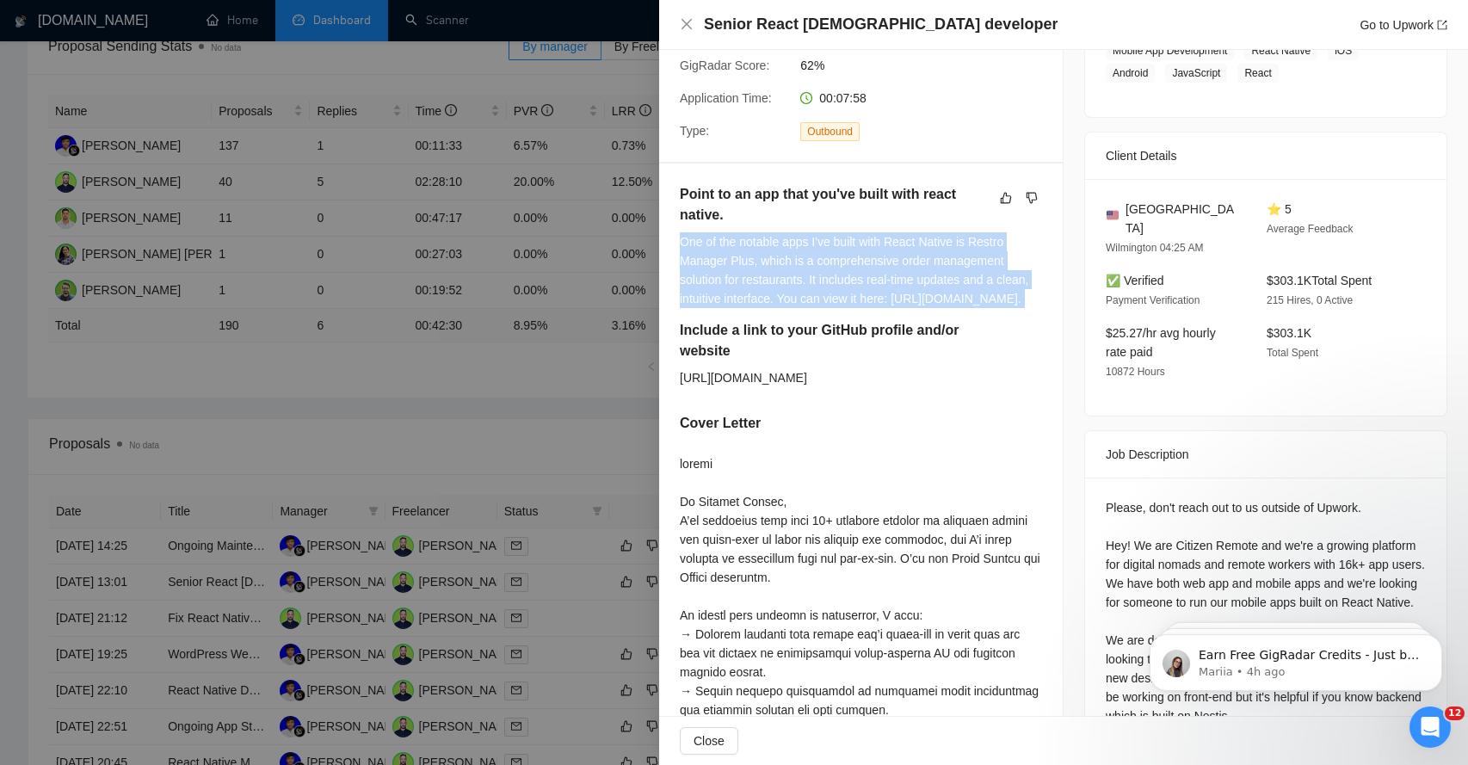
scroll to position [317, 0]
click at [717, 264] on div "One of the notable apps I've built with React Native is Restro Manager Plus, wh…" at bounding box center [861, 271] width 362 height 76
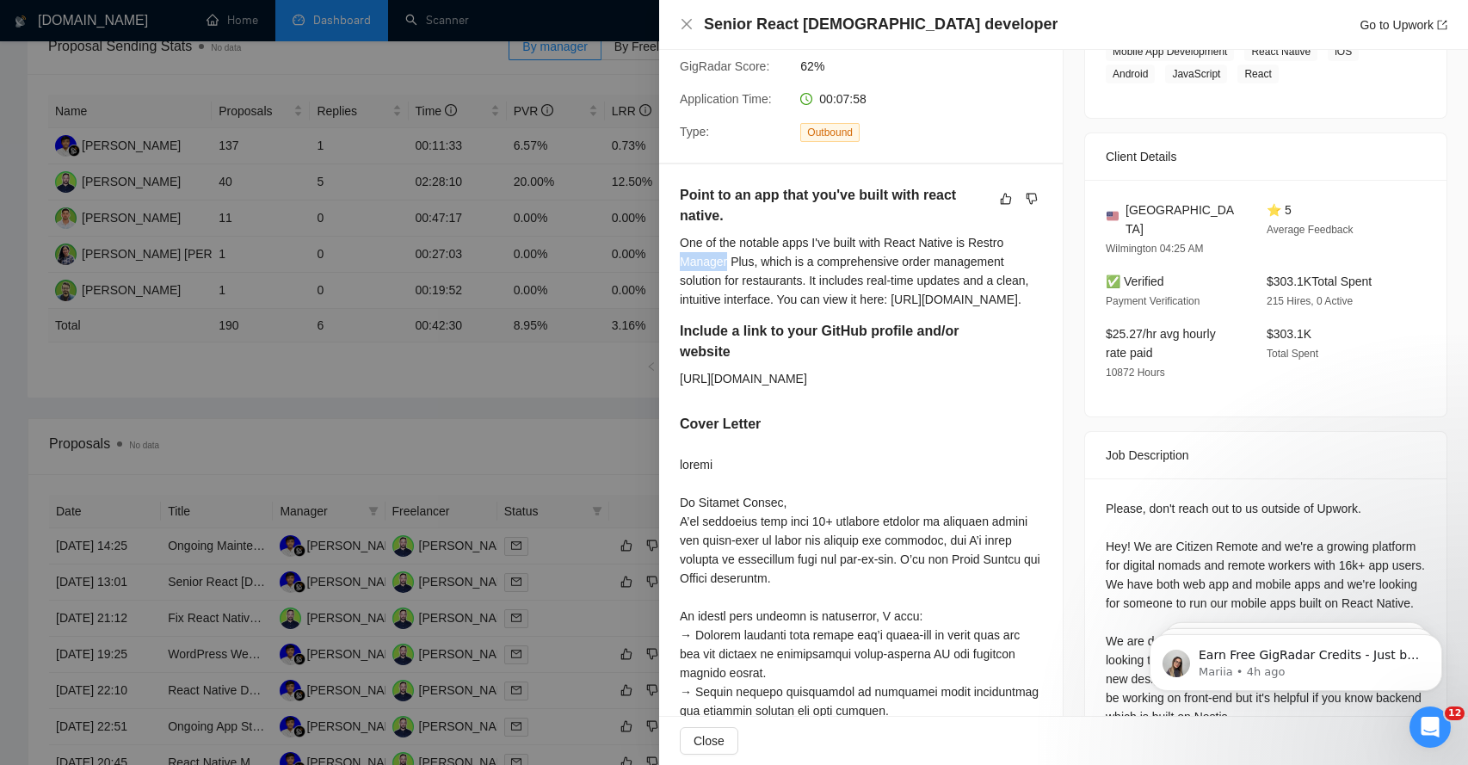
click at [717, 264] on div "One of the notable apps I've built with React Native is Restro Manager Plus, wh…" at bounding box center [861, 271] width 362 height 76
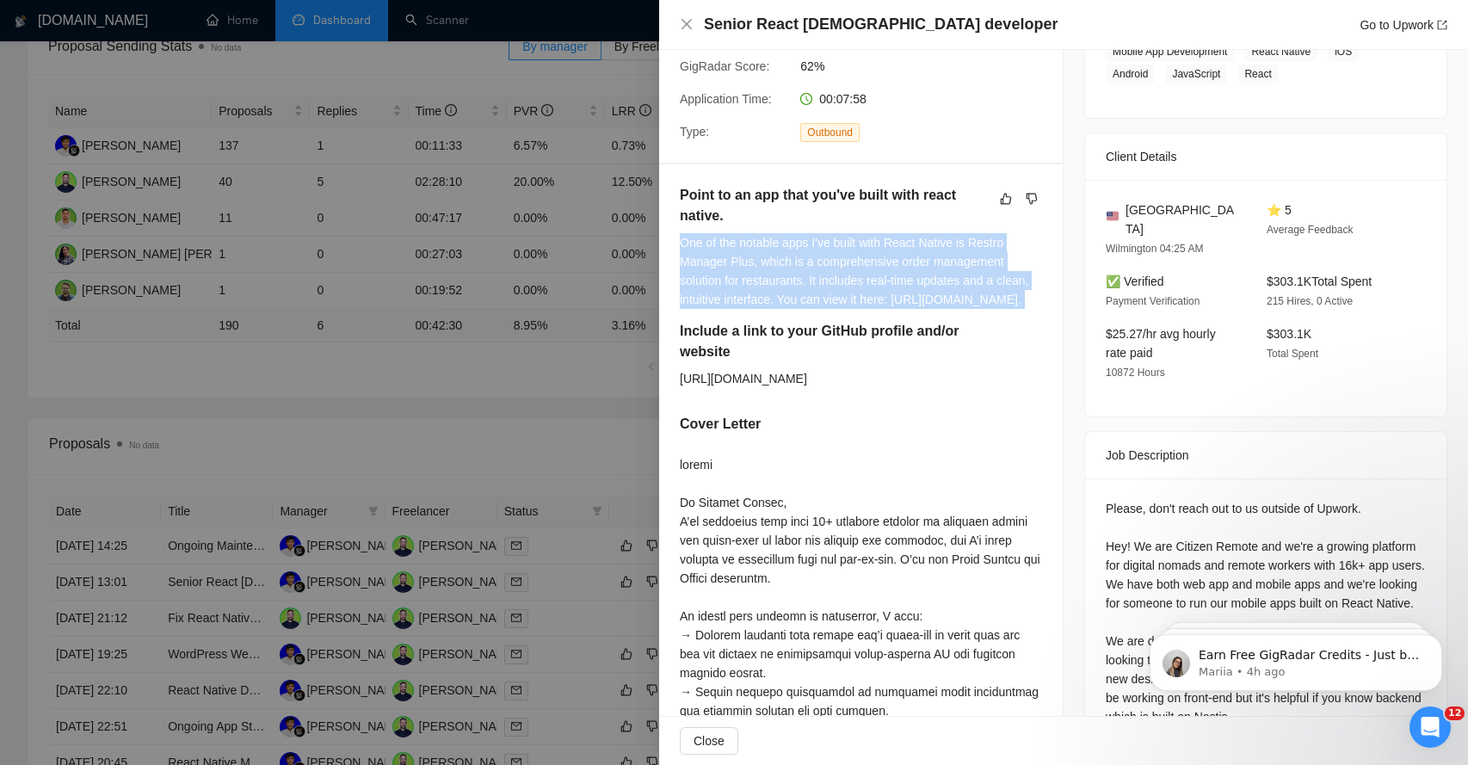
click at [717, 264] on div "One of the notable apps I've built with React Native is Restro Manager Plus, wh…" at bounding box center [861, 271] width 362 height 76
click at [717, 285] on div "One of the notable apps I've built with React Native is Restro Manager Plus, wh…" at bounding box center [861, 271] width 362 height 76
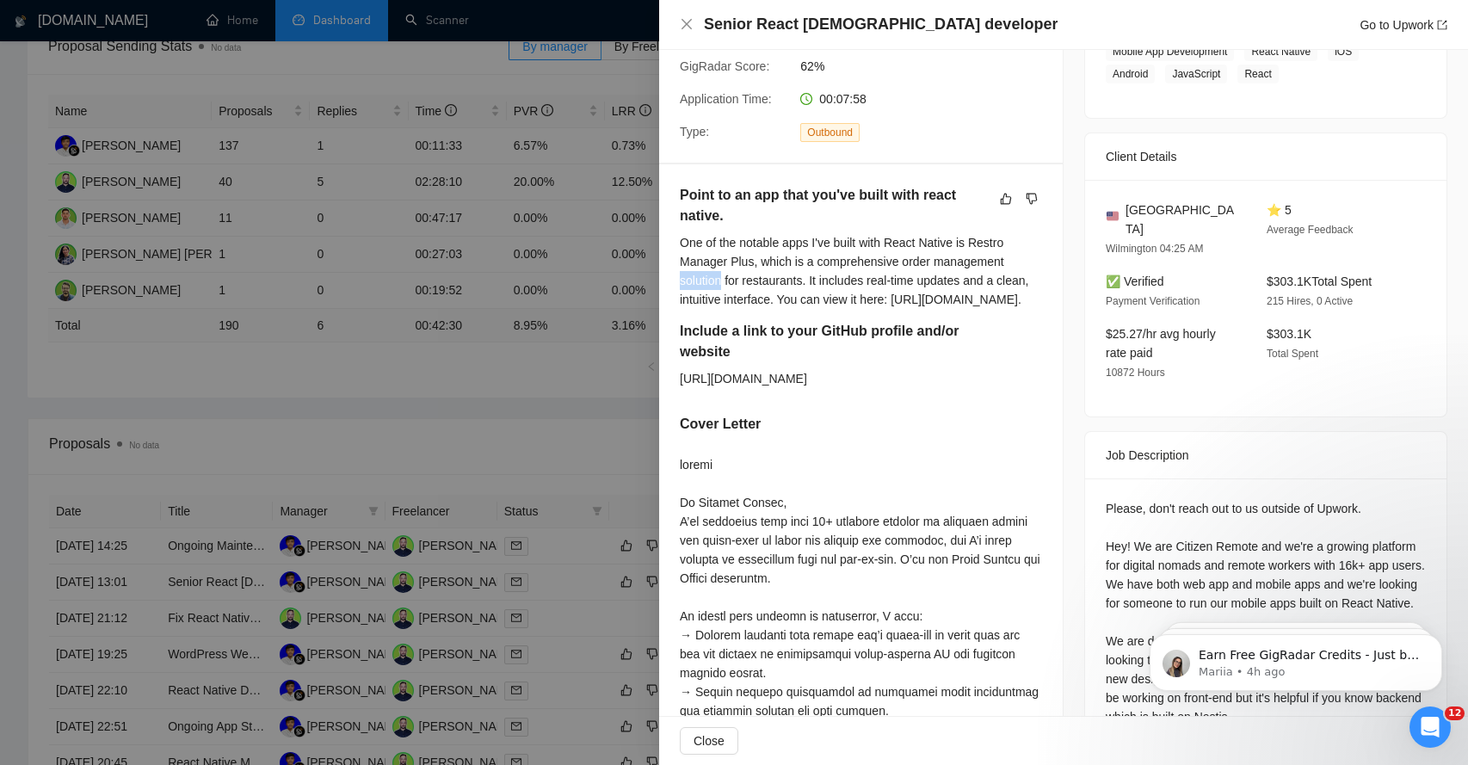
click at [717, 285] on div "One of the notable apps I've built with React Native is Restro Manager Plus, wh…" at bounding box center [861, 271] width 362 height 76
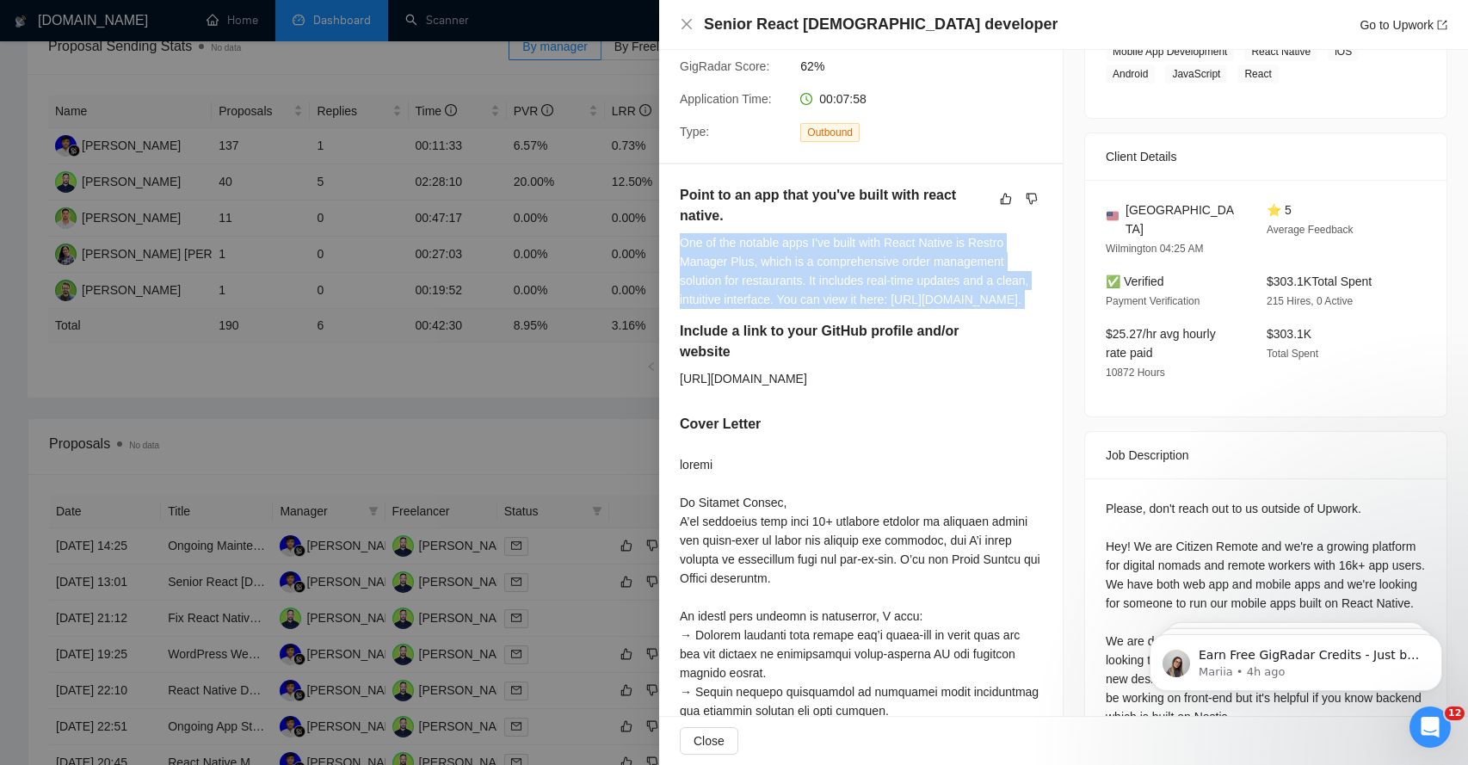
click at [717, 285] on div "One of the notable apps I've built with React Native is Restro Manager Plus, wh…" at bounding box center [861, 271] width 362 height 76
click at [711, 300] on div "One of the notable apps I've built with React Native is Restro Manager Plus, wh…" at bounding box center [861, 271] width 362 height 76
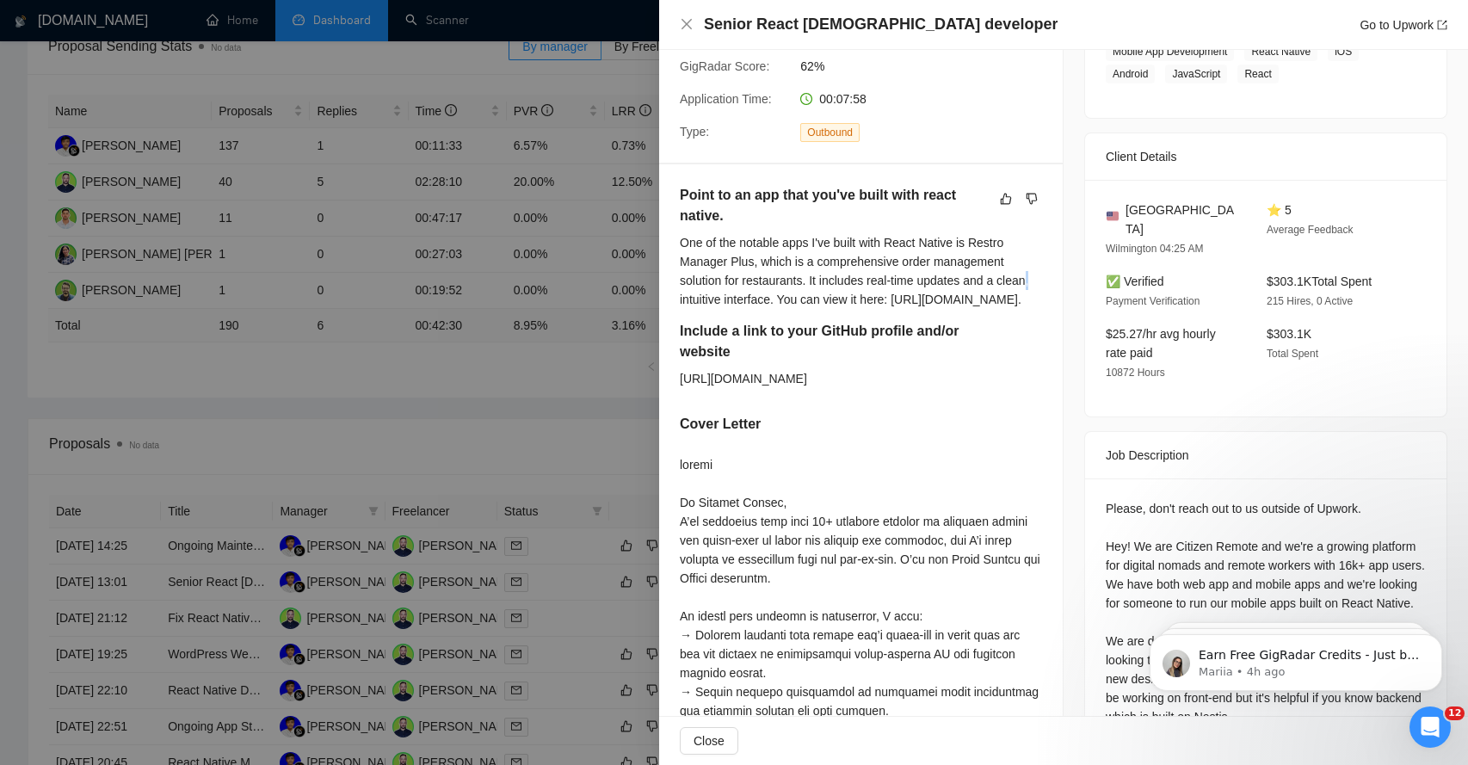
click at [711, 300] on div "One of the notable apps I've built with React Native is Restro Manager Plus, wh…" at bounding box center [861, 271] width 362 height 76
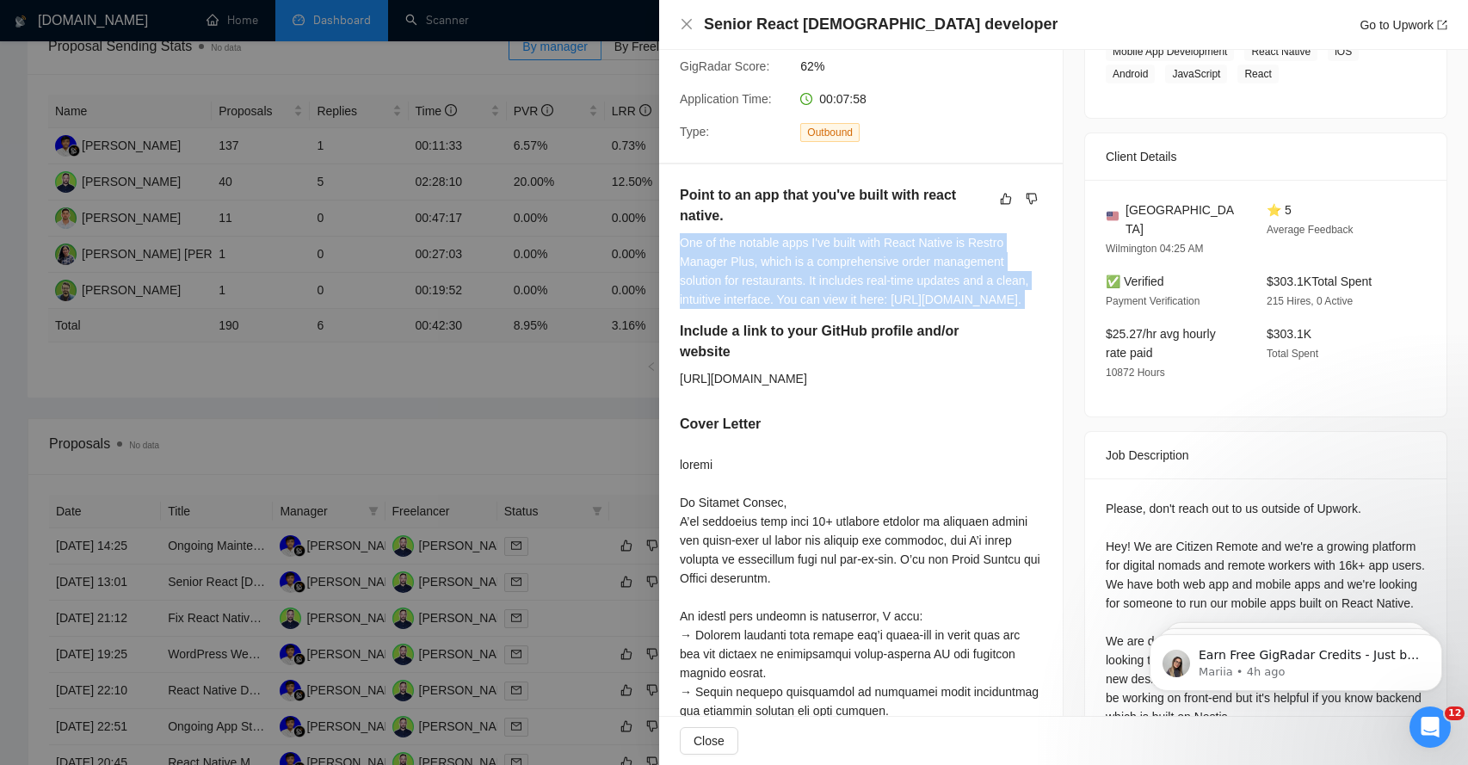
click at [711, 300] on div "One of the notable apps I've built with React Native is Restro Manager Plus, wh…" at bounding box center [861, 271] width 362 height 76
click at [702, 301] on div "One of the notable apps I've built with React Native is Restro Manager Plus, wh…" at bounding box center [861, 271] width 362 height 76
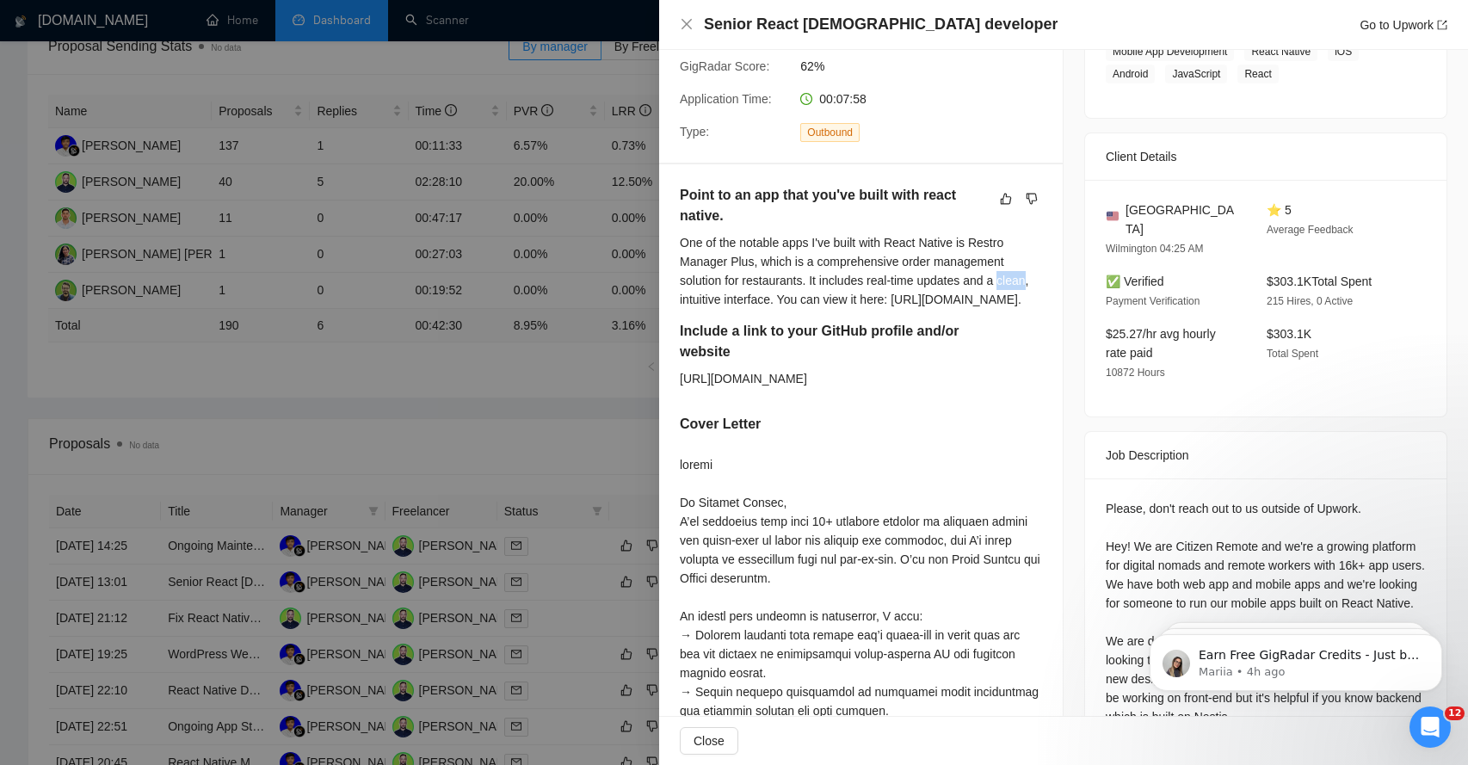
click at [702, 301] on div "One of the notable apps I've built with React Native is Restro Manager Plus, wh…" at bounding box center [861, 271] width 362 height 76
click at [733, 299] on div "One of the notable apps I've built with React Native is Restro Manager Plus, wh…" at bounding box center [861, 271] width 362 height 76
click at [710, 309] on div "One of the notable apps I've built with React Native is Restro Manager Plus, wh…" at bounding box center [861, 271] width 362 height 76
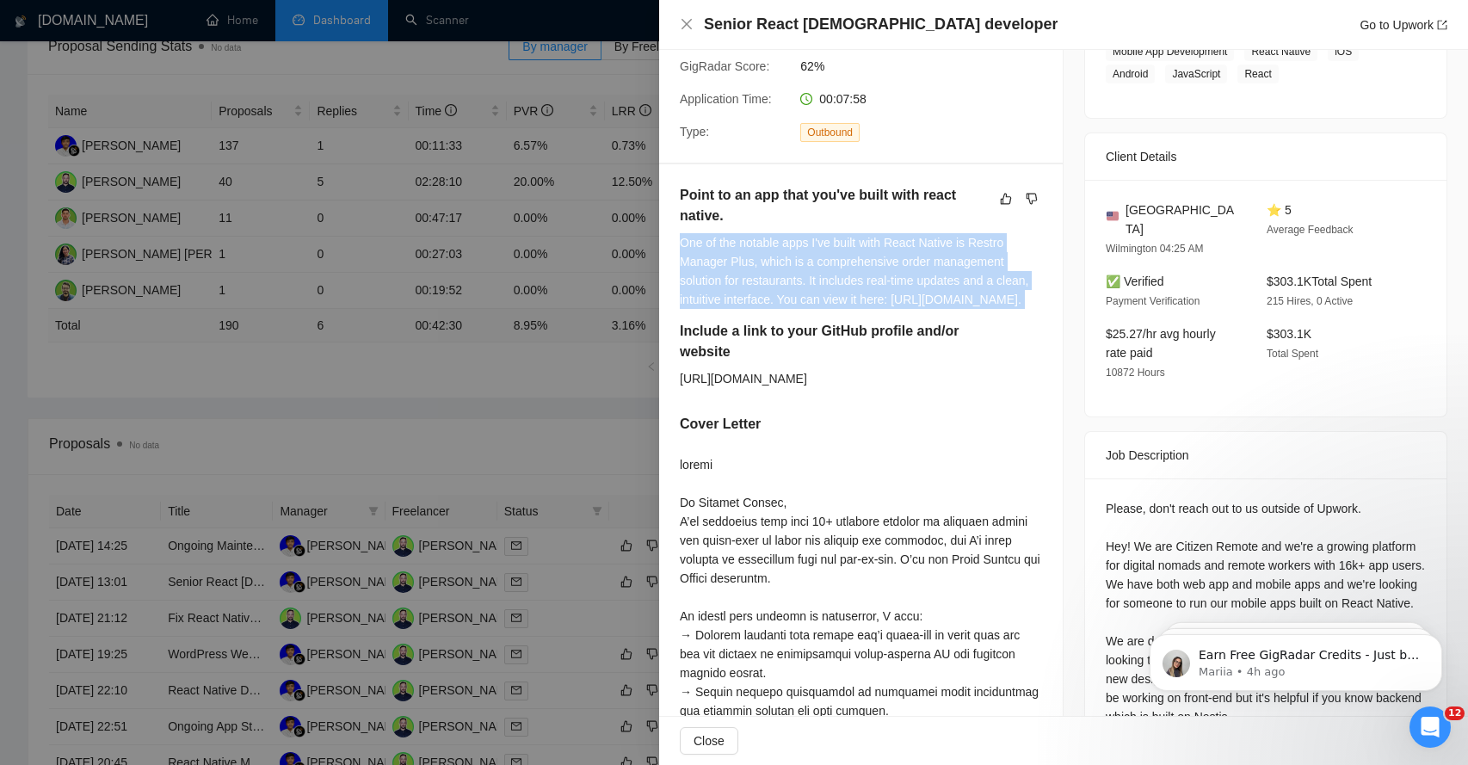
click at [710, 309] on div "One of the notable apps I've built with React Native is Restro Manager Plus, wh…" at bounding box center [861, 271] width 362 height 76
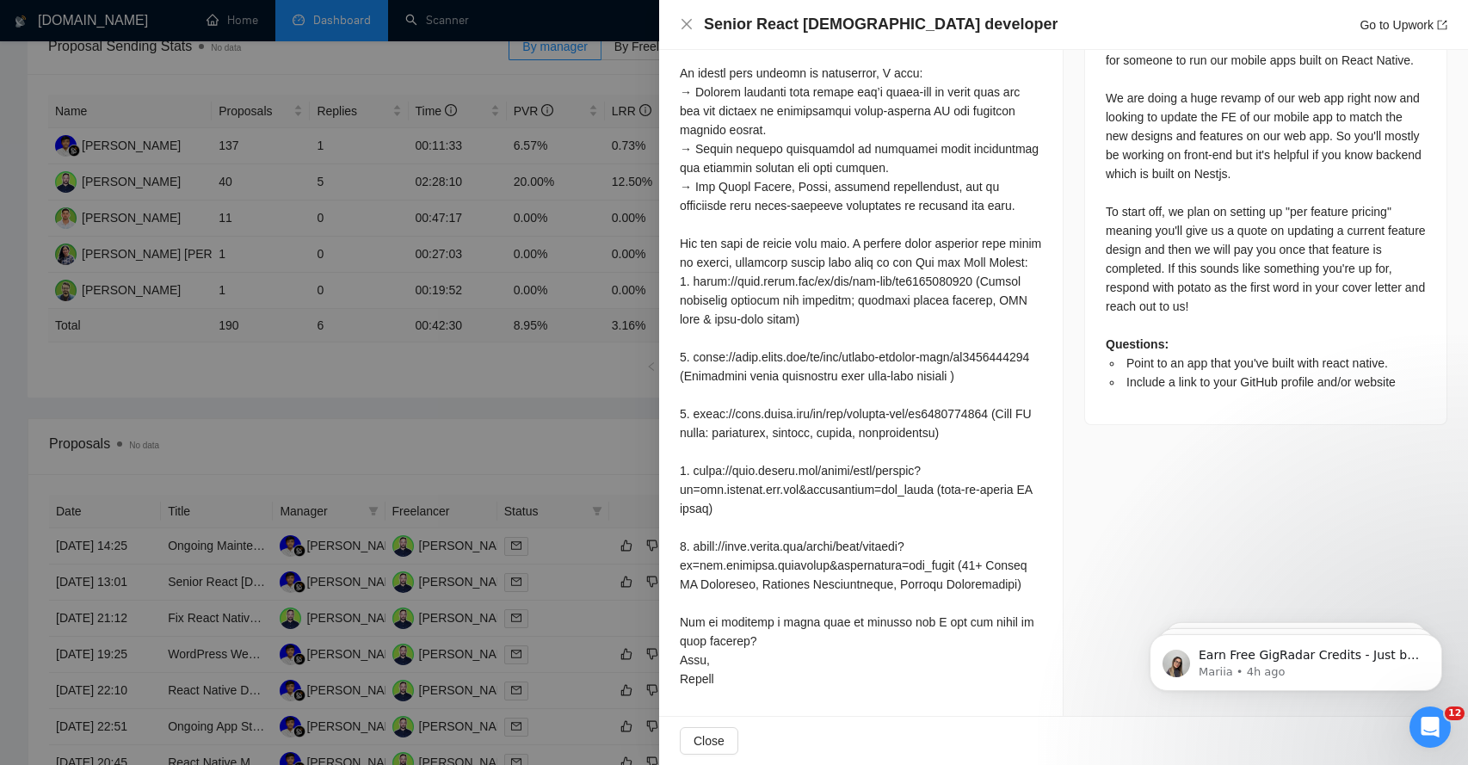
scroll to position [973, 0]
click at [704, 740] on span "Close" at bounding box center [708, 740] width 31 height 19
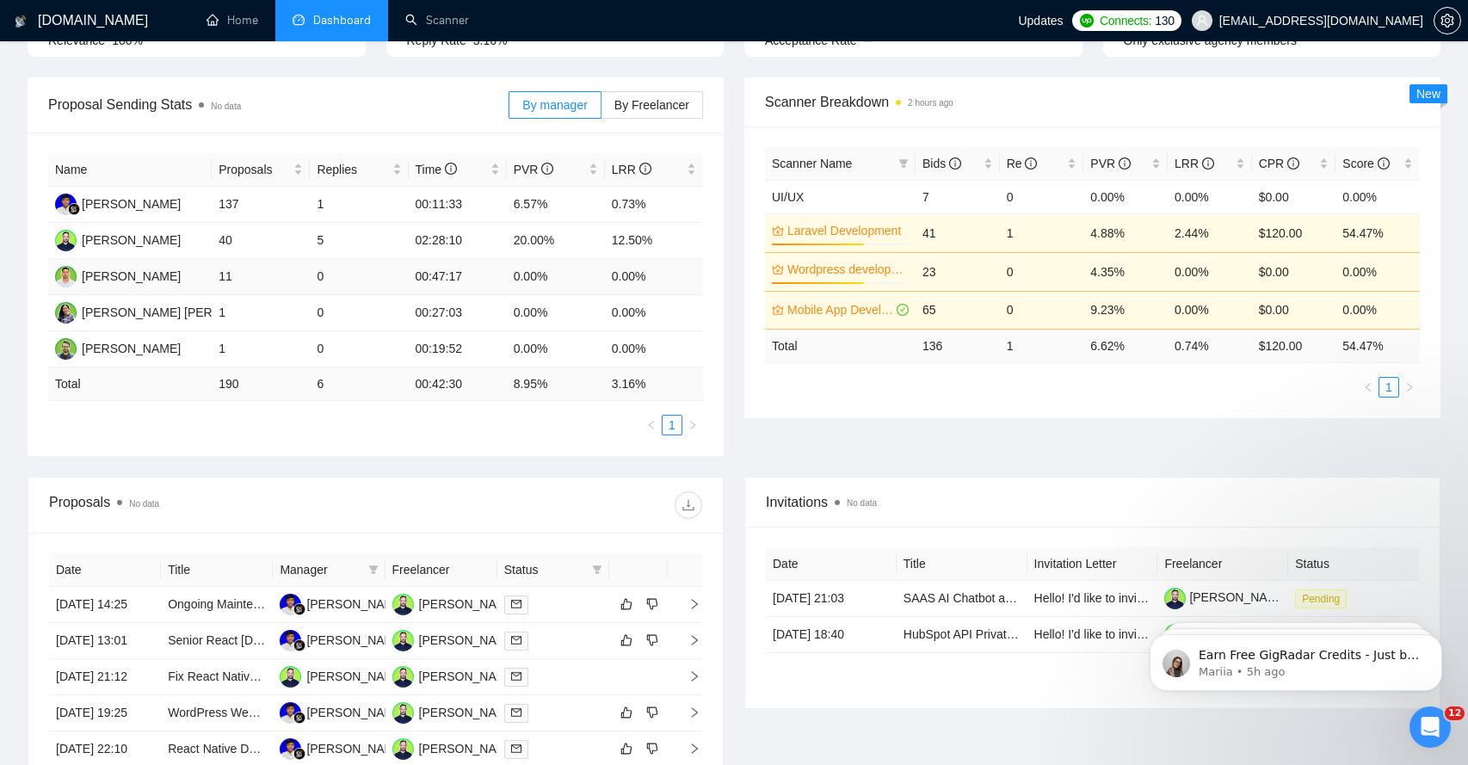
scroll to position [229, 0]
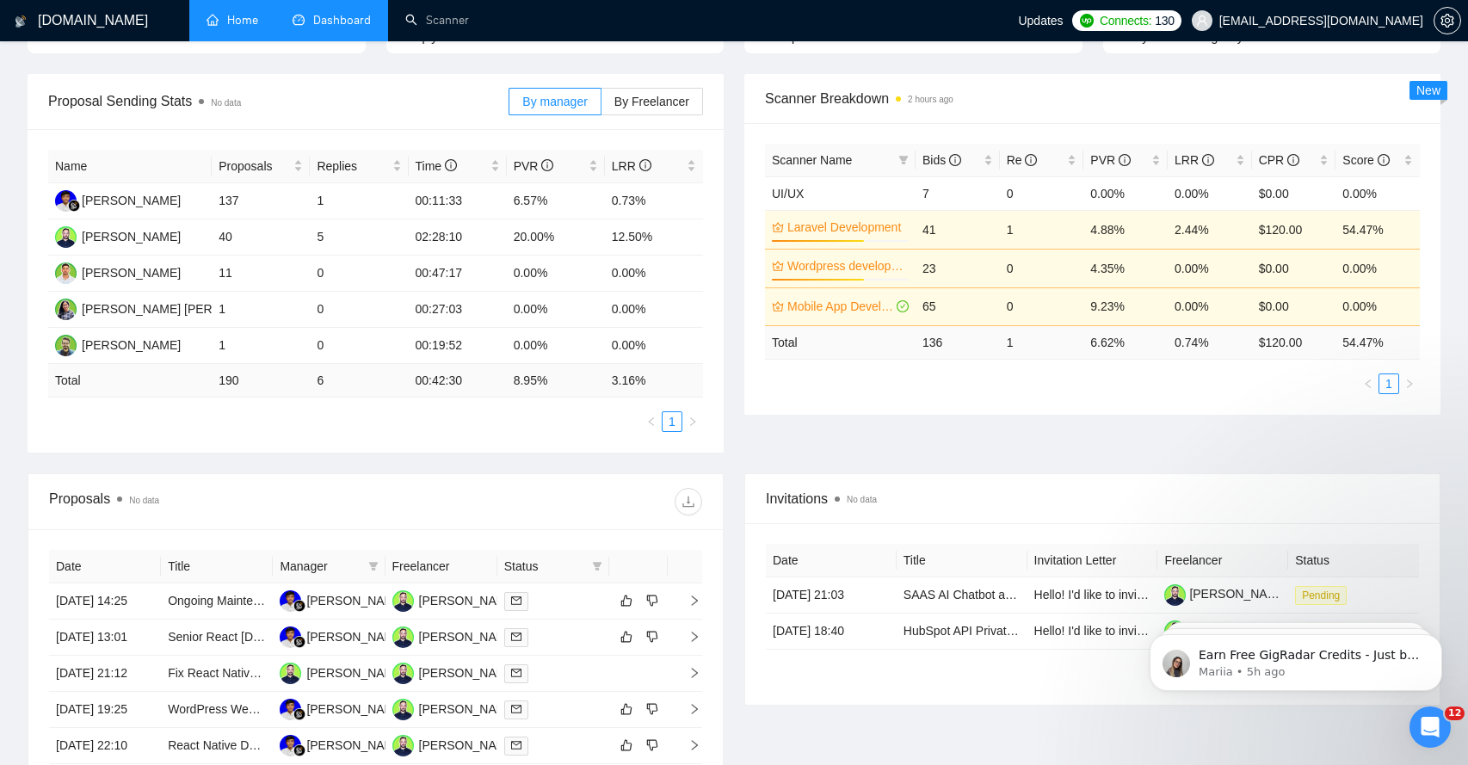
click at [250, 28] on link "Home" at bounding box center [232, 20] width 52 height 15
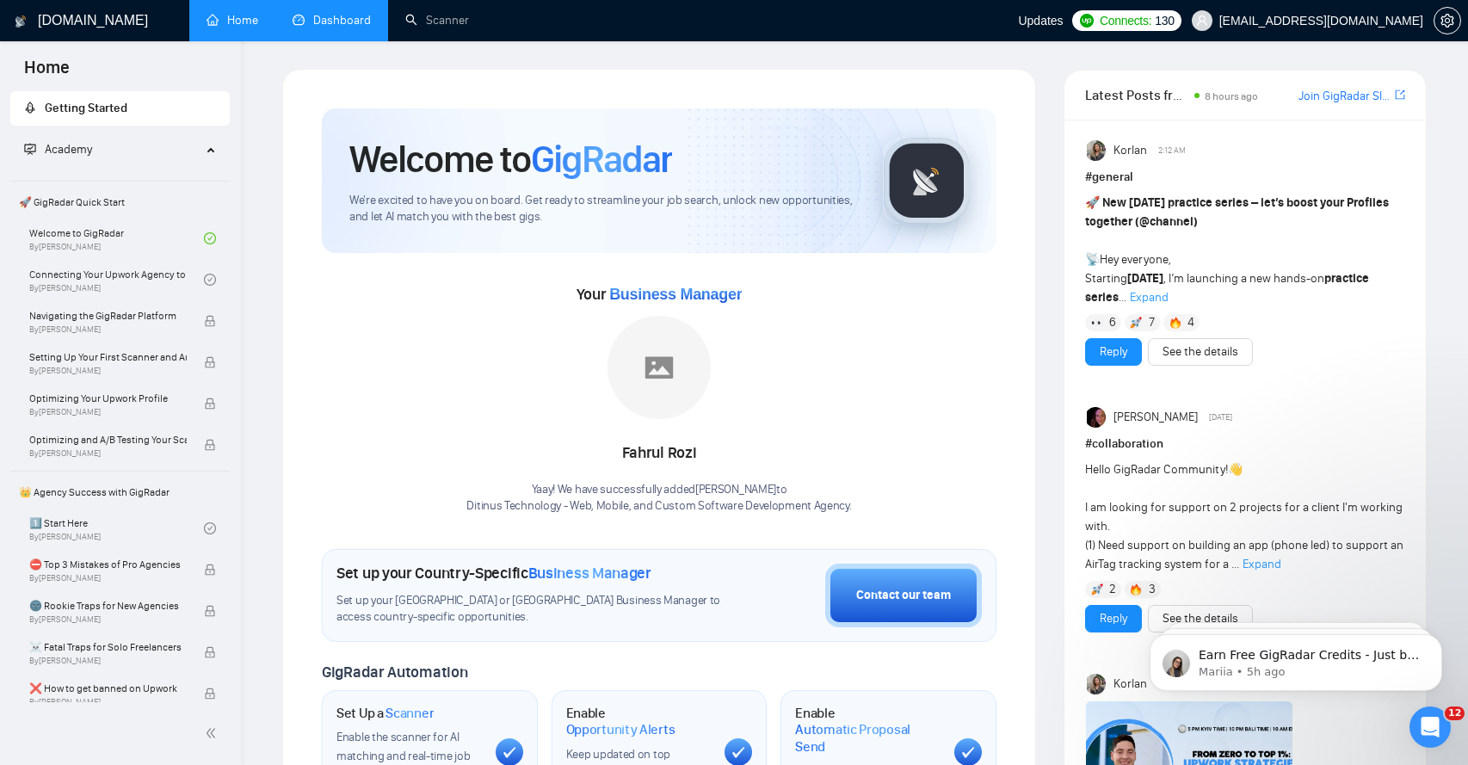
click at [321, 21] on link "Dashboard" at bounding box center [331, 20] width 78 height 15
